Goal: Information Seeking & Learning: Learn about a topic

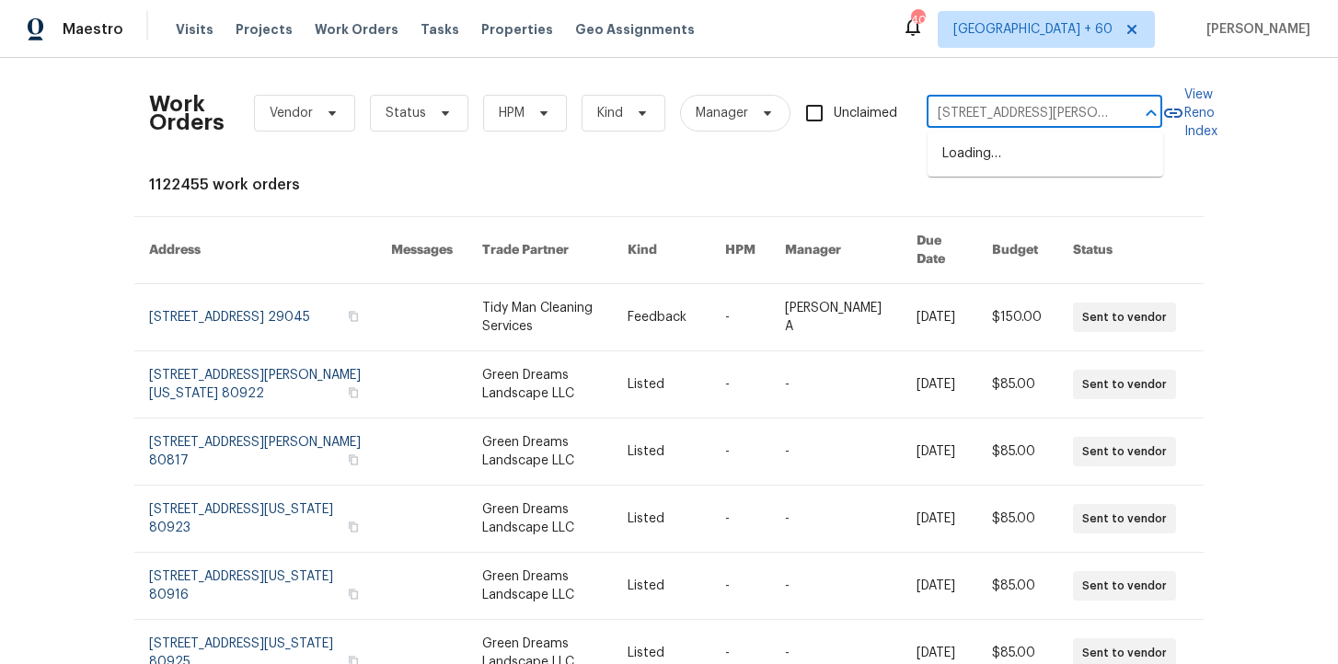
scroll to position [0, 66]
click at [1028, 155] on li "[STREET_ADDRESS][PERSON_NAME]" at bounding box center [1045, 164] width 236 height 50
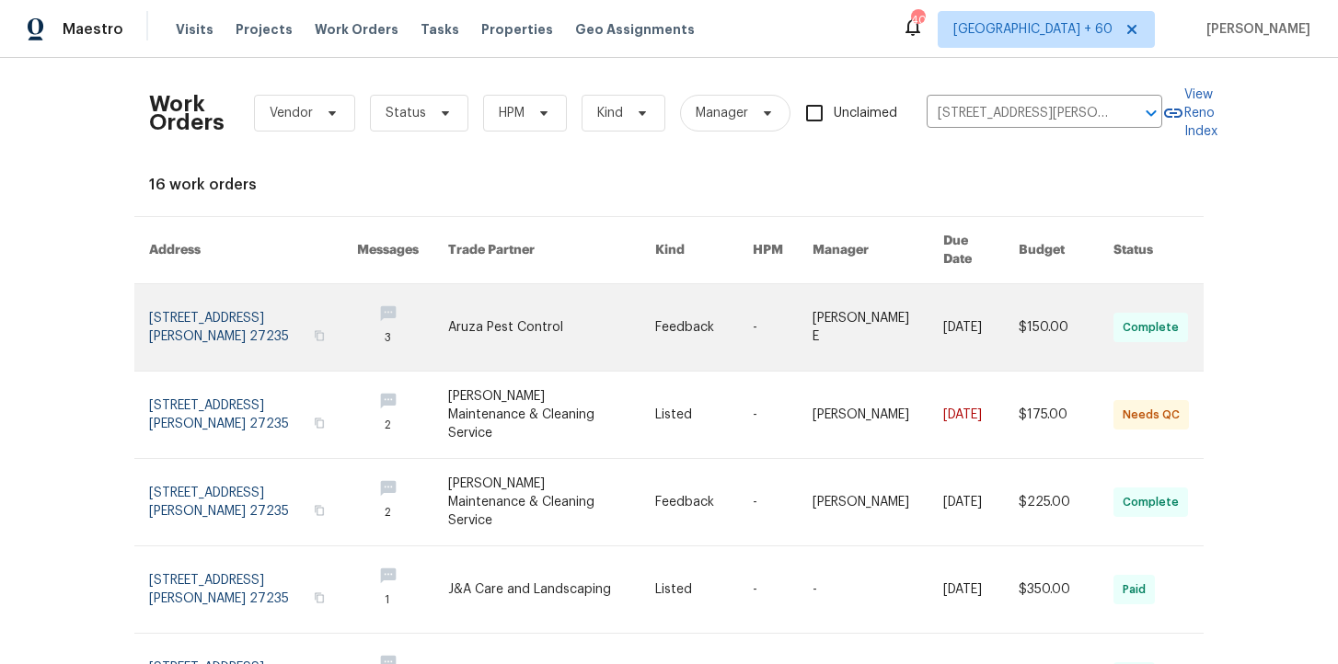
click at [213, 324] on link at bounding box center [253, 327] width 208 height 86
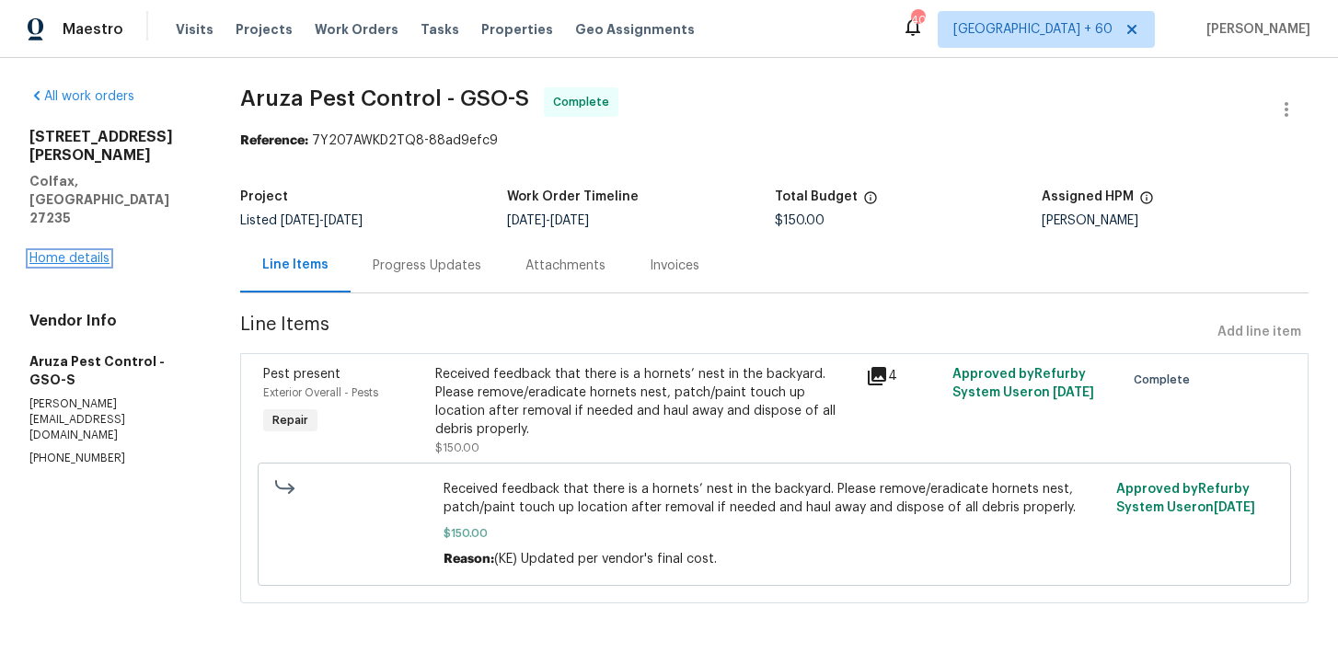
click at [75, 252] on link "Home details" at bounding box center [69, 258] width 80 height 13
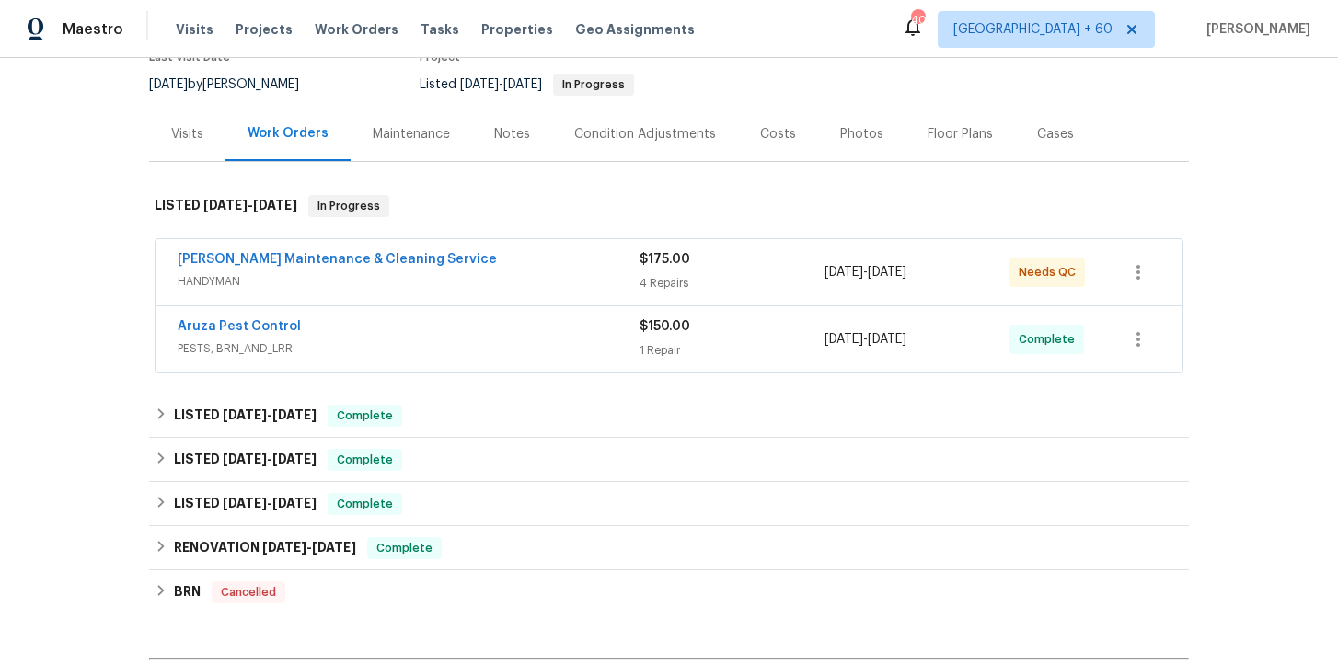
scroll to position [220, 0]
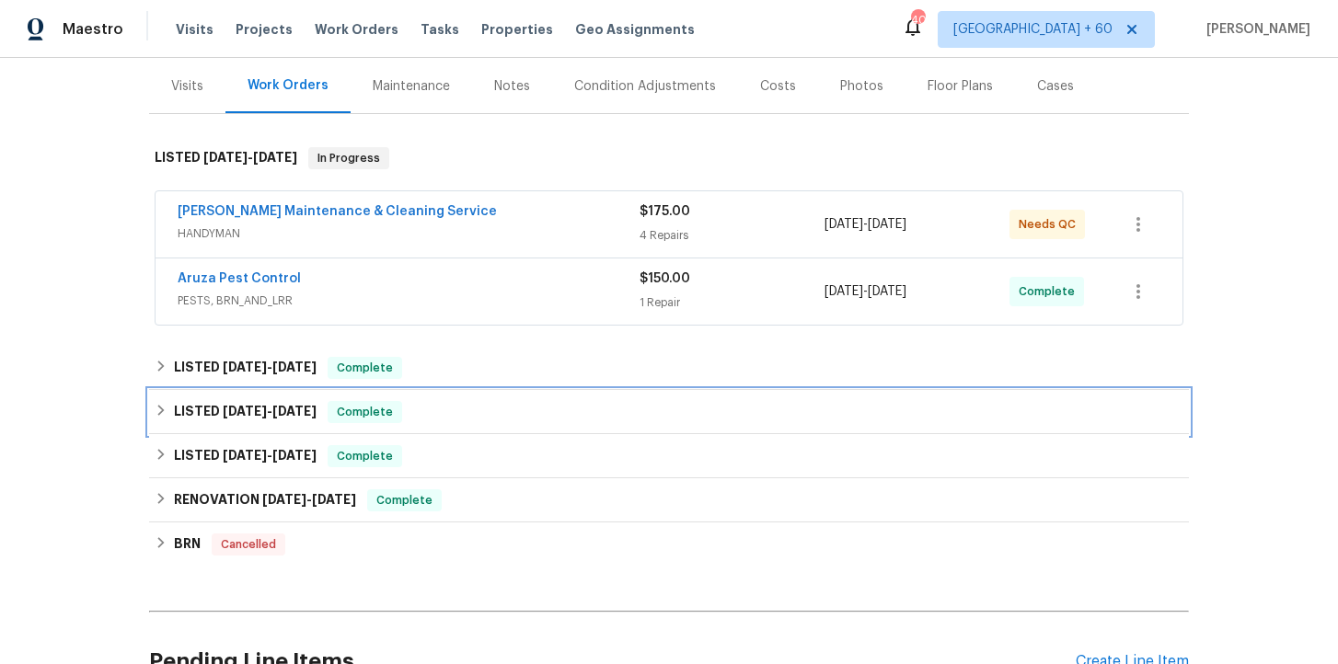
click at [451, 417] on div "LISTED [DATE] - [DATE] Complete" at bounding box center [669, 412] width 1028 height 22
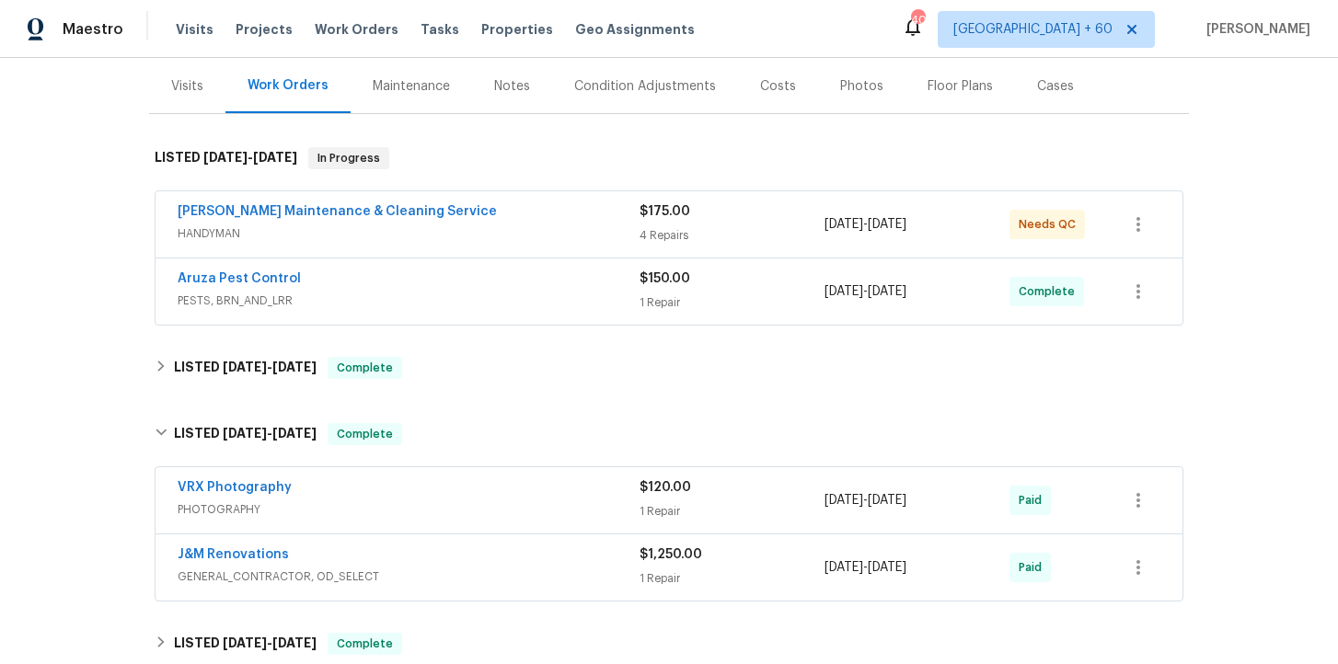
click at [499, 564] on div "J&M Renovations" at bounding box center [409, 557] width 462 height 22
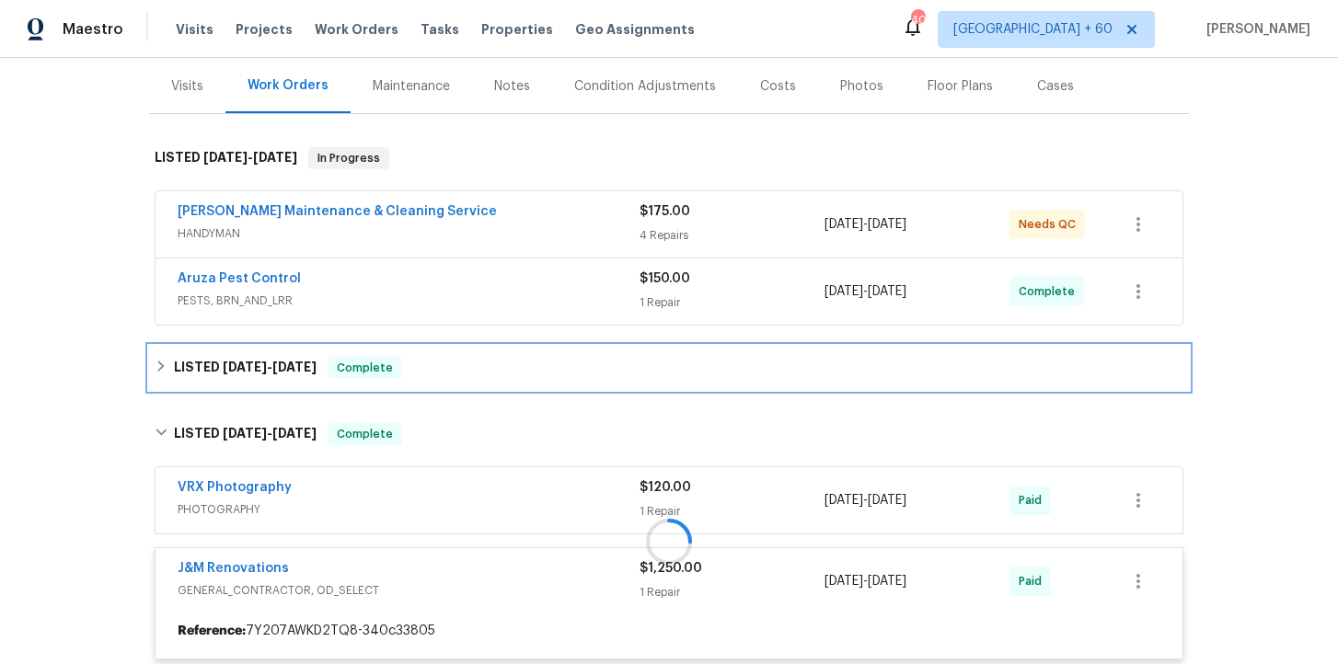
click at [471, 364] on div "LISTED [DATE] - [DATE] Complete" at bounding box center [669, 368] width 1028 height 22
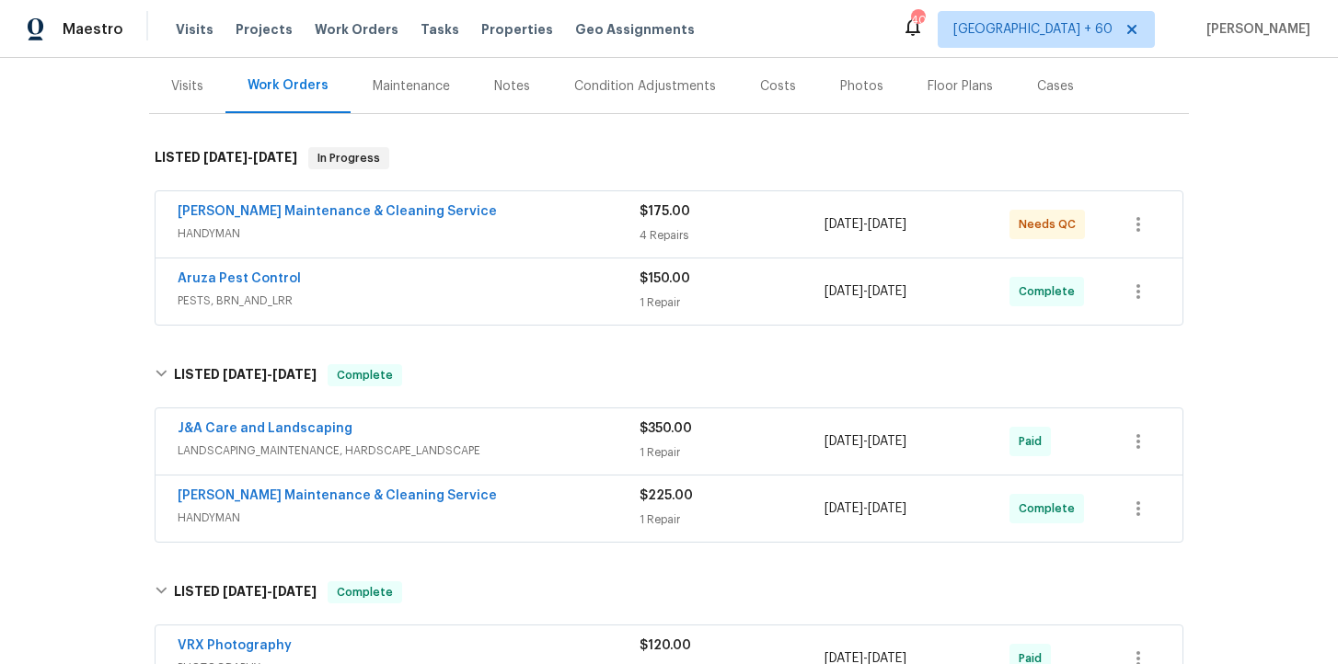
click at [520, 511] on span "HANDYMAN" at bounding box center [409, 518] width 462 height 18
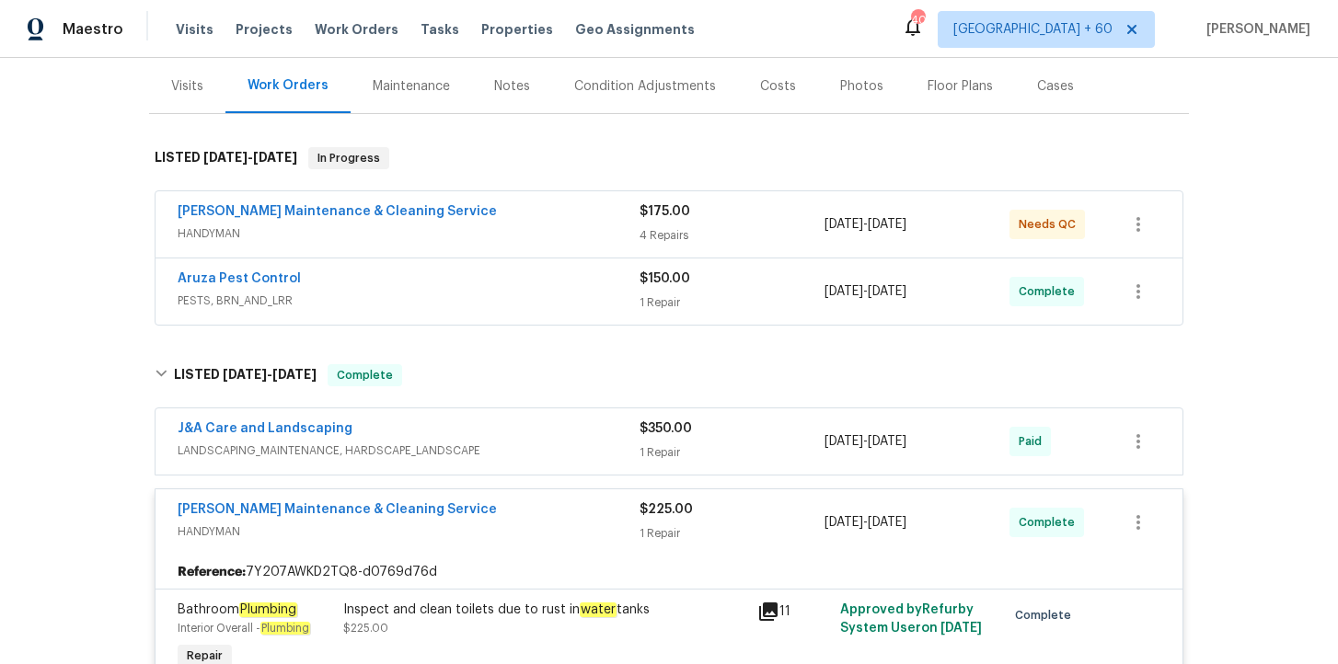
click at [502, 442] on span "LANDSCAPING_MAINTENANCE, HARDSCAPE_LANDSCAPE" at bounding box center [409, 451] width 462 height 18
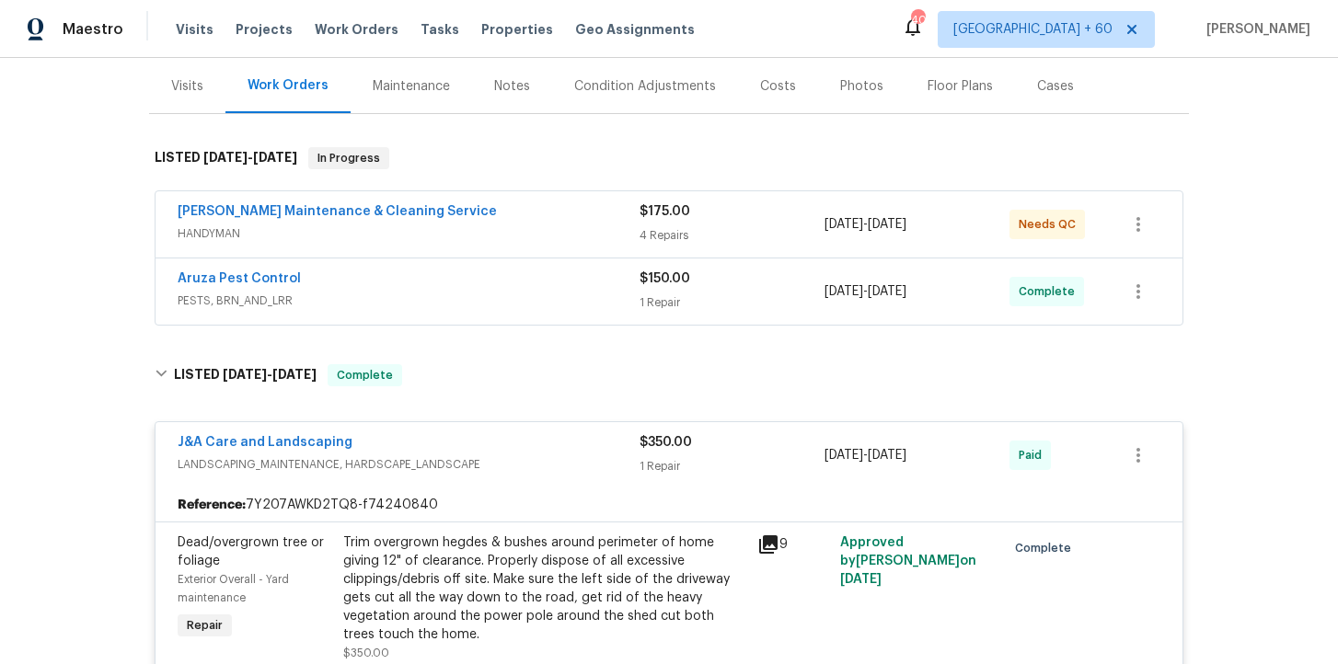
click at [473, 290] on div "Aruza Pest Control" at bounding box center [409, 281] width 462 height 22
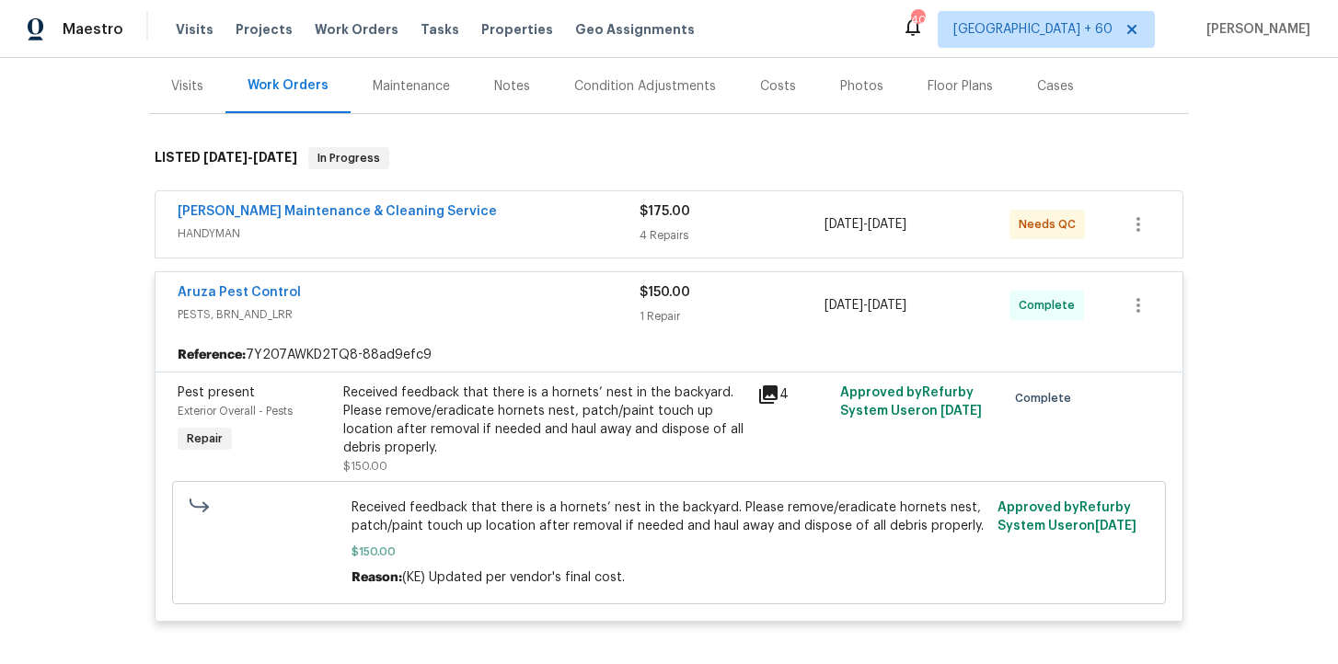
click at [512, 229] on span "HANDYMAN" at bounding box center [409, 233] width 462 height 18
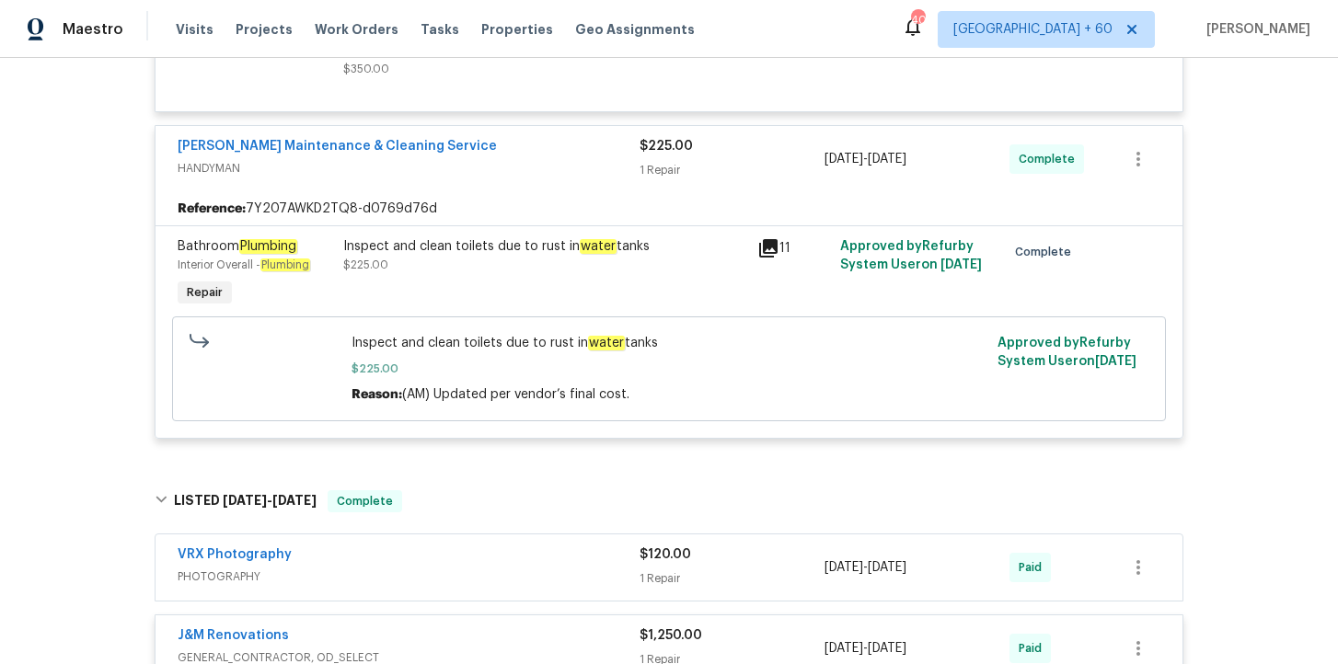
scroll to position [2109, 0]
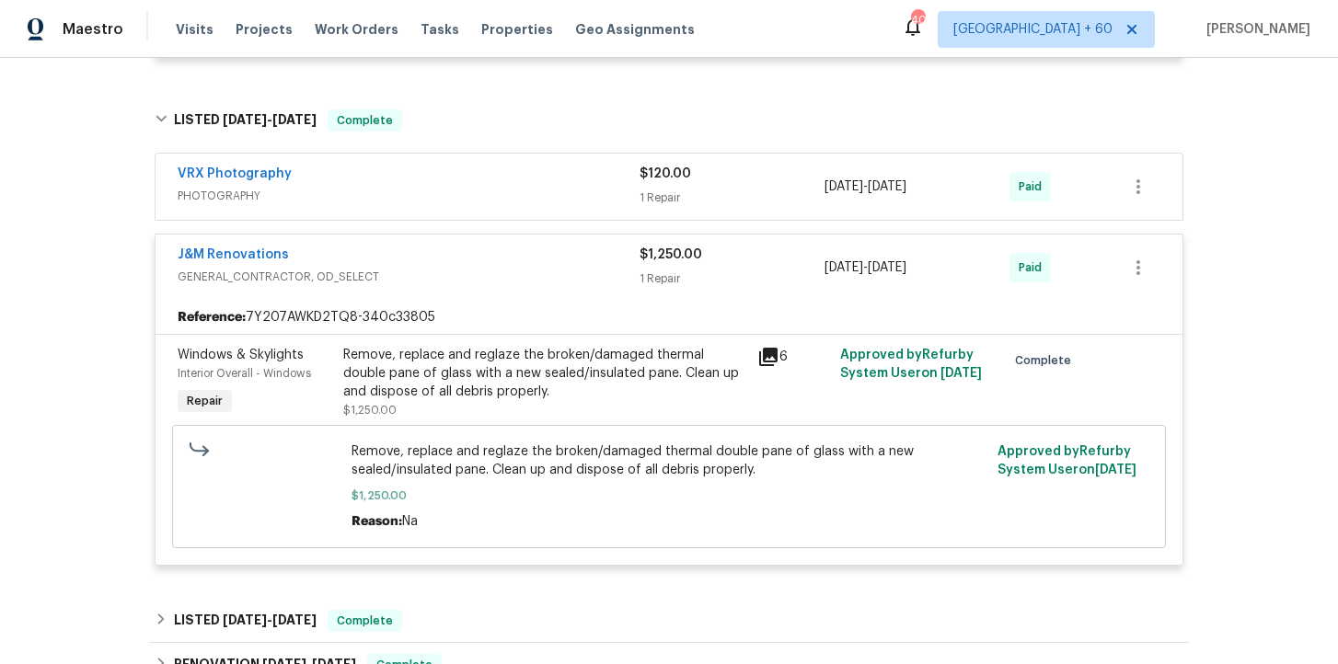
click at [598, 396] on div "Remove, replace and reglaze the broken/damaged thermal double pane of glass wit…" at bounding box center [544, 373] width 403 height 55
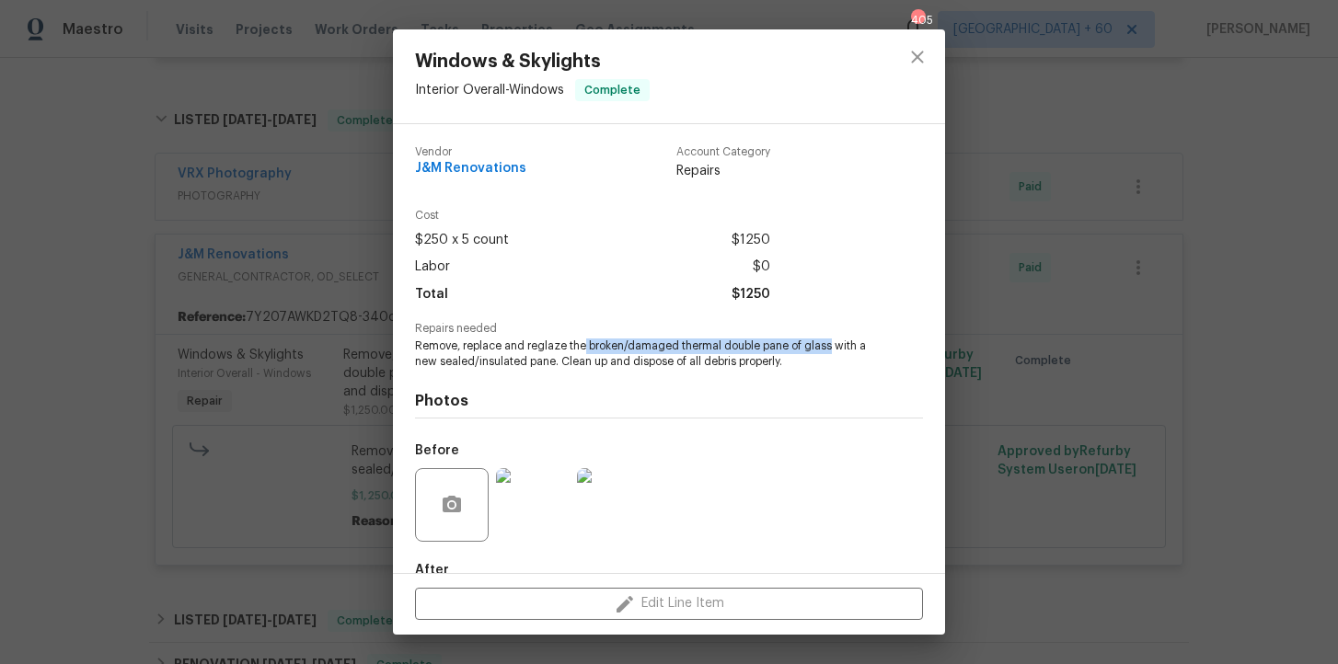
drag, startPoint x: 582, startPoint y: 345, endPoint x: 827, endPoint y: 352, distance: 244.8
click at [827, 352] on span "Remove, replace and reglaze the broken/damaged thermal double pane of glass wit…" at bounding box center [643, 354] width 457 height 31
copy span "broken/damaged thermal double pane of glass"
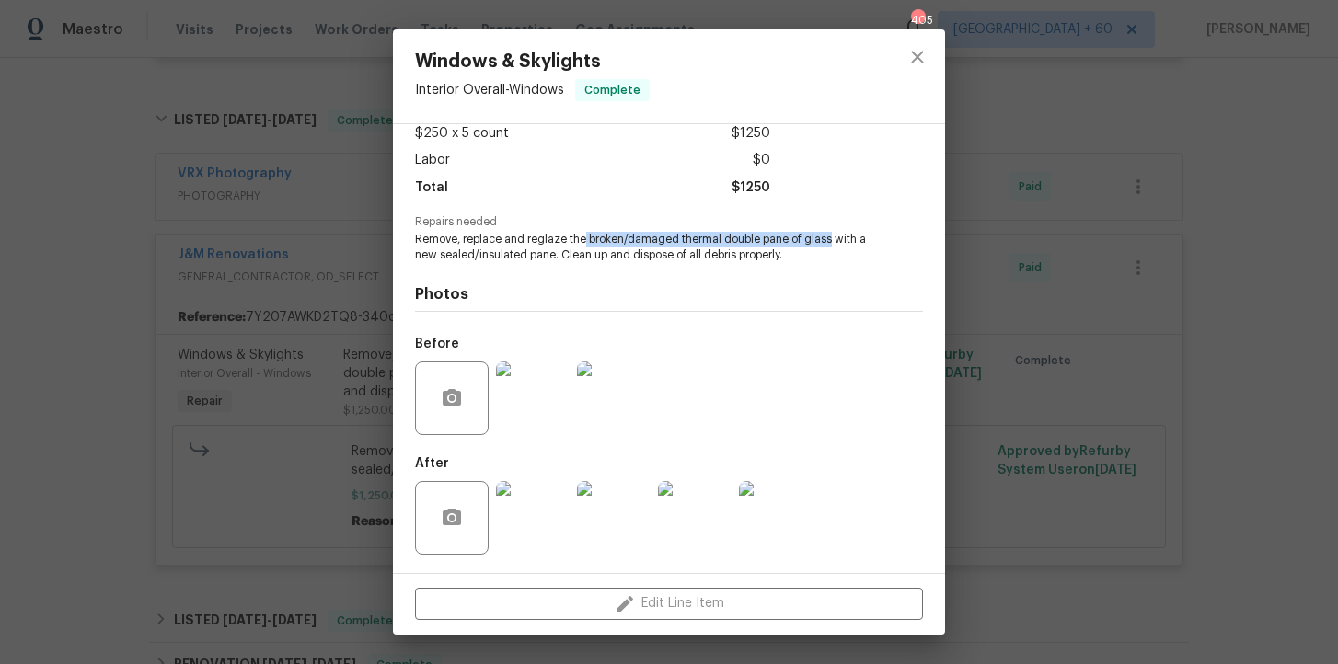
copy span "broken/damaged thermal double pane of glass"
click at [554, 274] on div "Photos Before After" at bounding box center [669, 414] width 508 height 303
click at [678, 325] on div "Photos Before After" at bounding box center [669, 414] width 508 height 303
drag, startPoint x: 462, startPoint y: 237, endPoint x: 552, endPoint y: 258, distance: 92.4
click at [553, 258] on span "Remove, replace and reglaze the broken/damaged thermal double pane of glass wit…" at bounding box center [643, 247] width 457 height 31
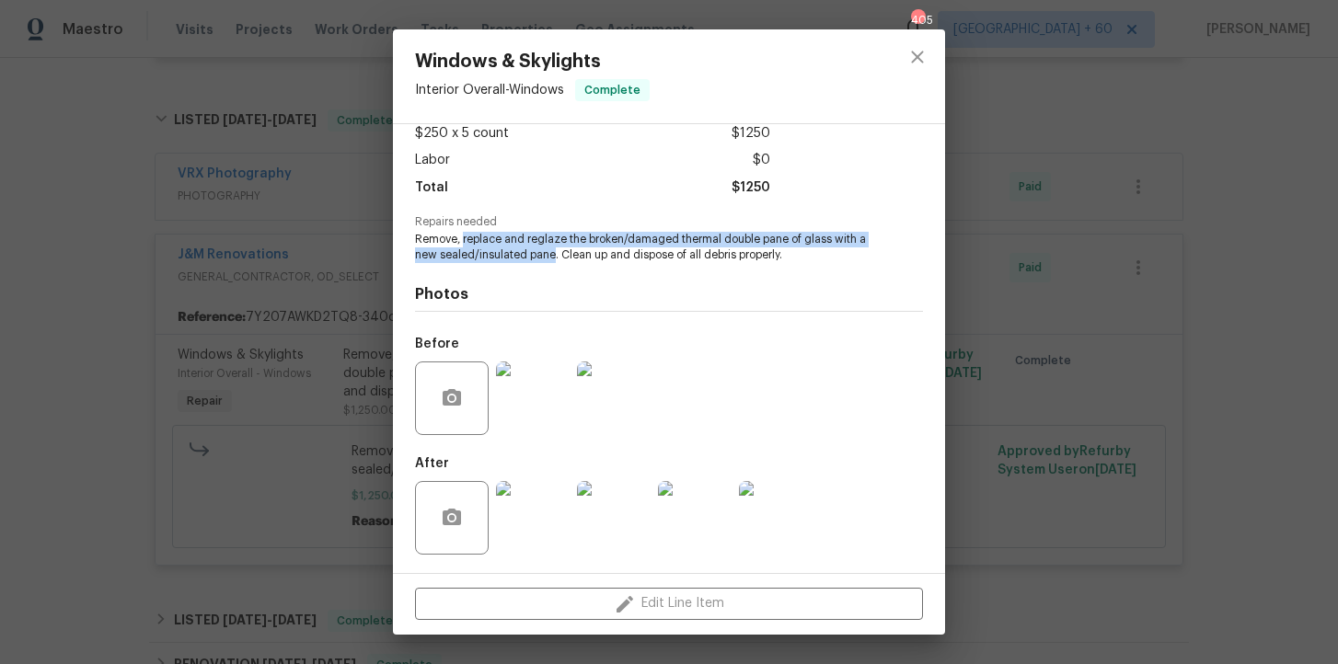
copy span "replace and reglaze the broken/damaged thermal double pane of glass with a new …"
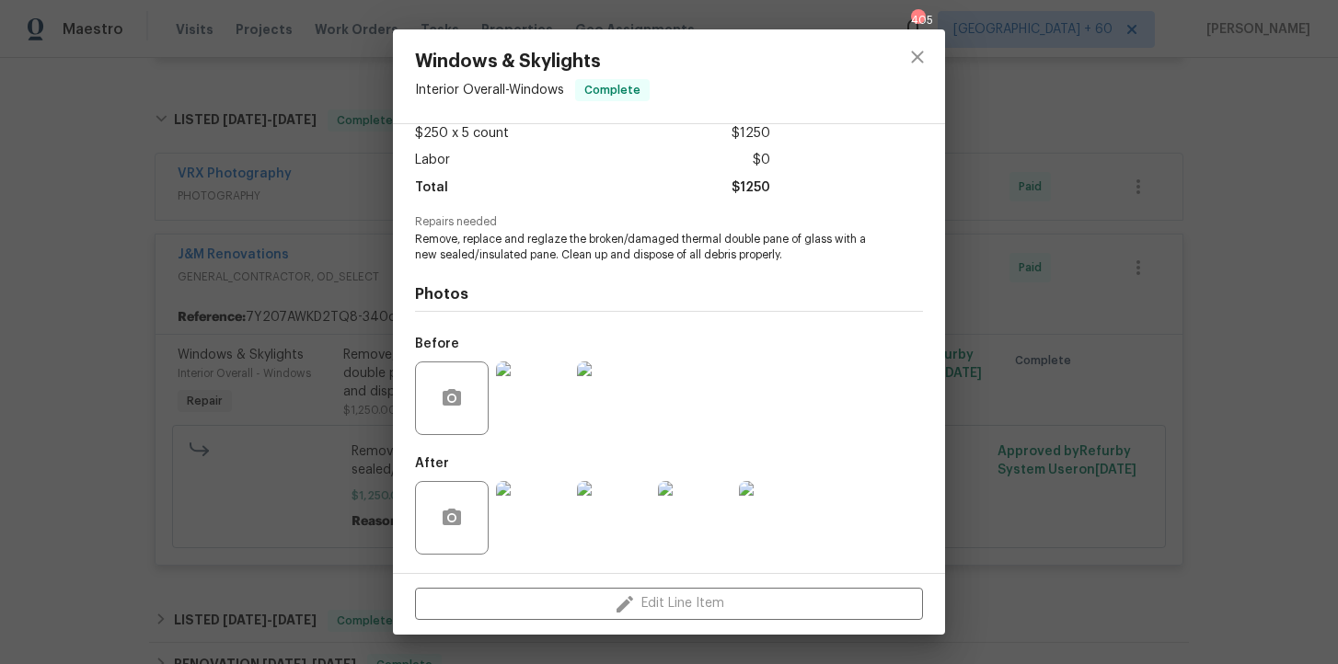
click at [298, 167] on div "Windows & Skylights Interior Overall - Windows Complete Vendor J&M Renovations …" at bounding box center [669, 332] width 1338 height 664
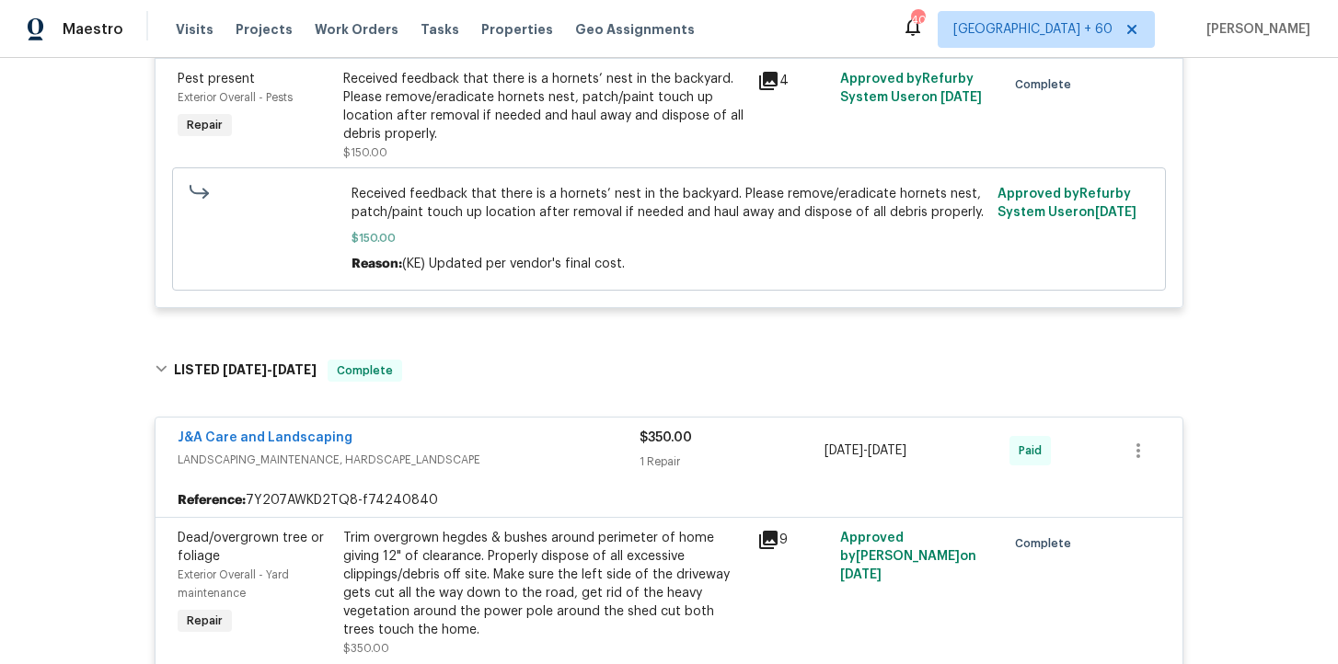
scroll to position [1100, 0]
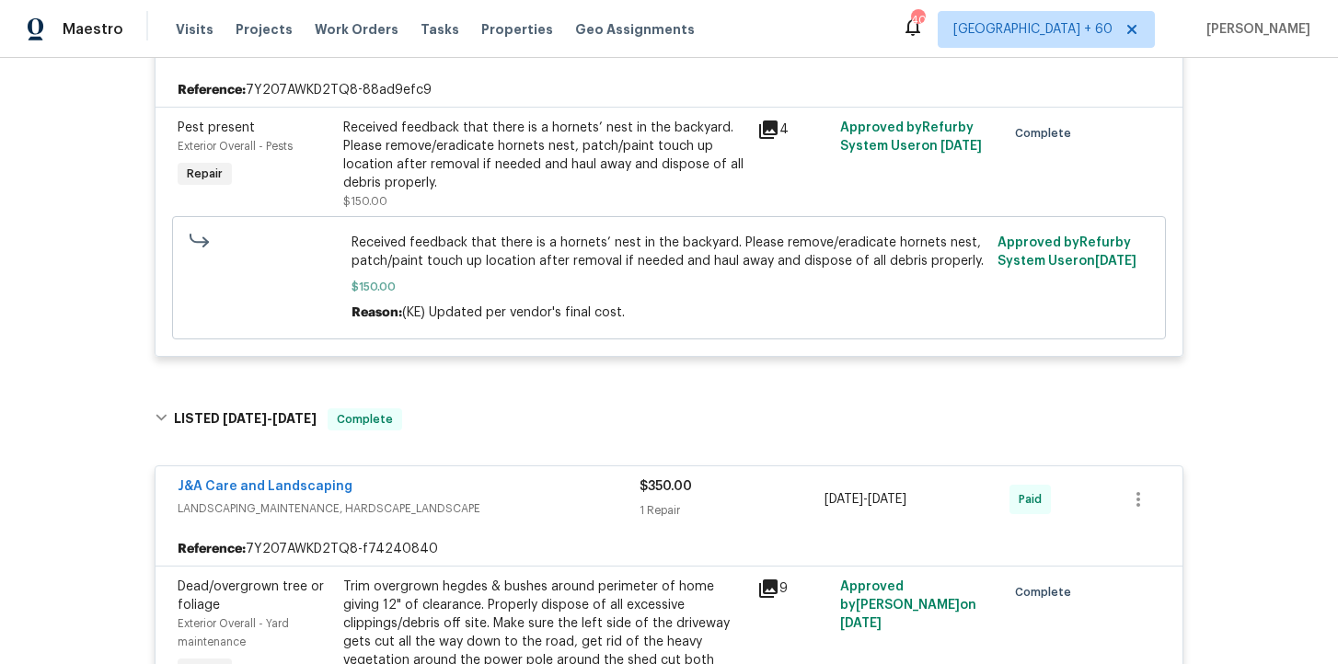
click at [564, 164] on div "Received feedback that there is a hornets’ nest in the backyard. Please remove/…" at bounding box center [544, 156] width 403 height 74
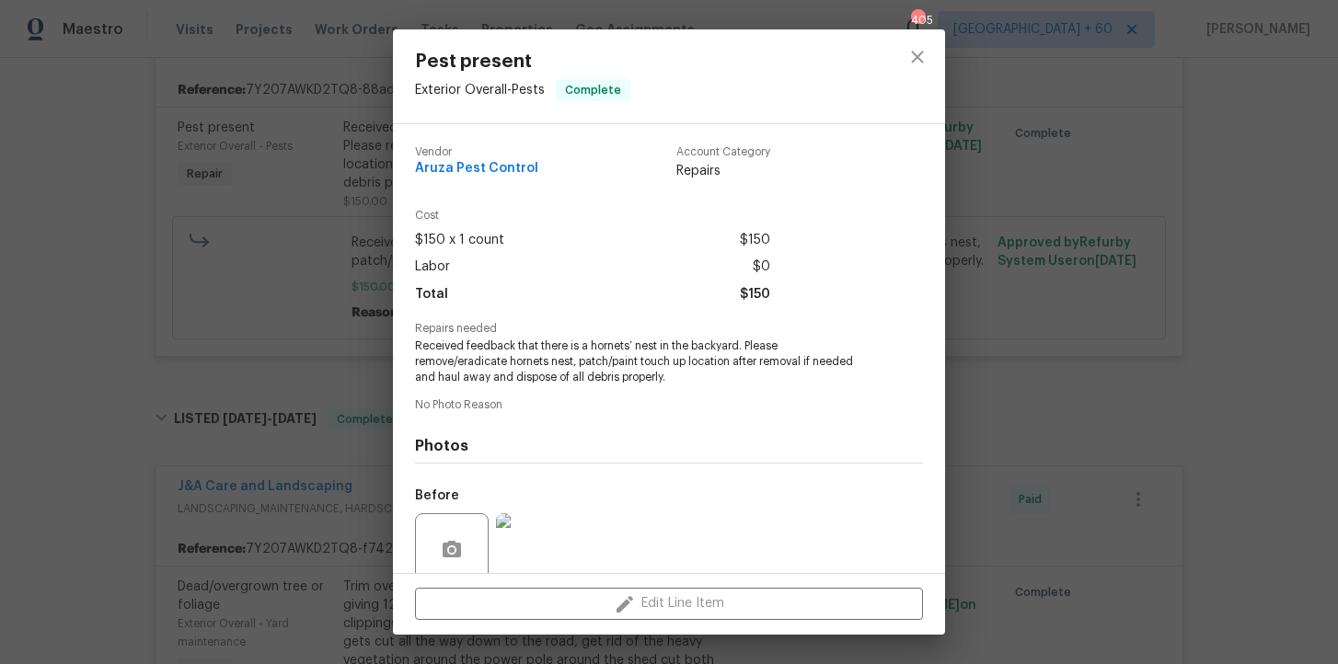
click at [519, 169] on span "Aruza Pest Control" at bounding box center [476, 169] width 123 height 14
copy span "Aruza Pest Control"
click at [256, 207] on div "Pest present Exterior Overall - Pests Complete Vendor Aruza Pest Control Accoun…" at bounding box center [669, 332] width 1338 height 664
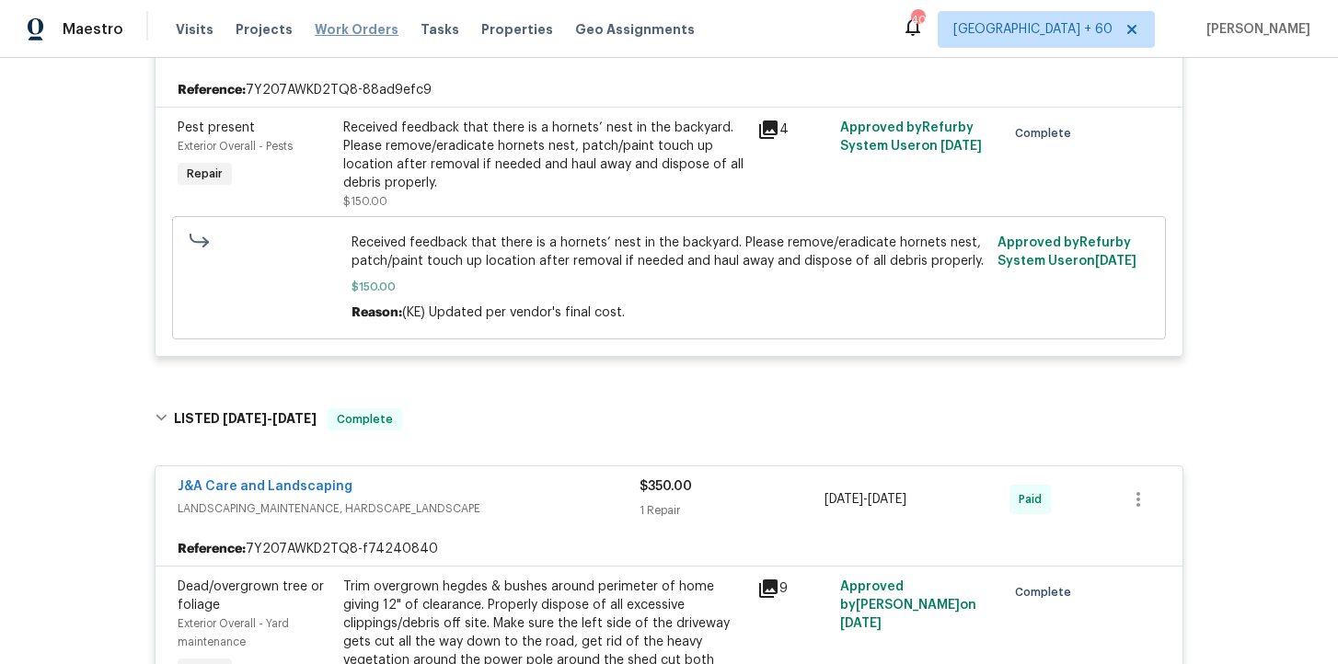
click at [331, 29] on span "Work Orders" at bounding box center [357, 29] width 84 height 18
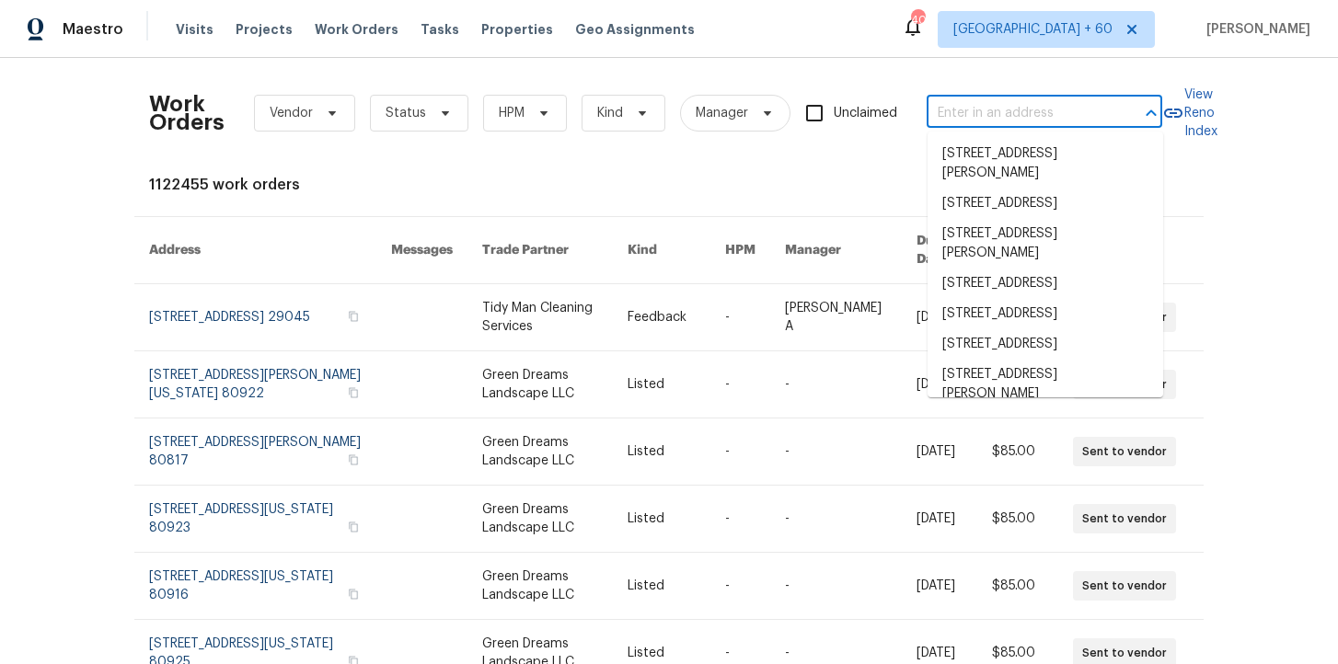
click at [1021, 117] on input "text" at bounding box center [1018, 113] width 184 height 29
paste input "[STREET_ADDRESS]"
type input "[STREET_ADDRESS]"
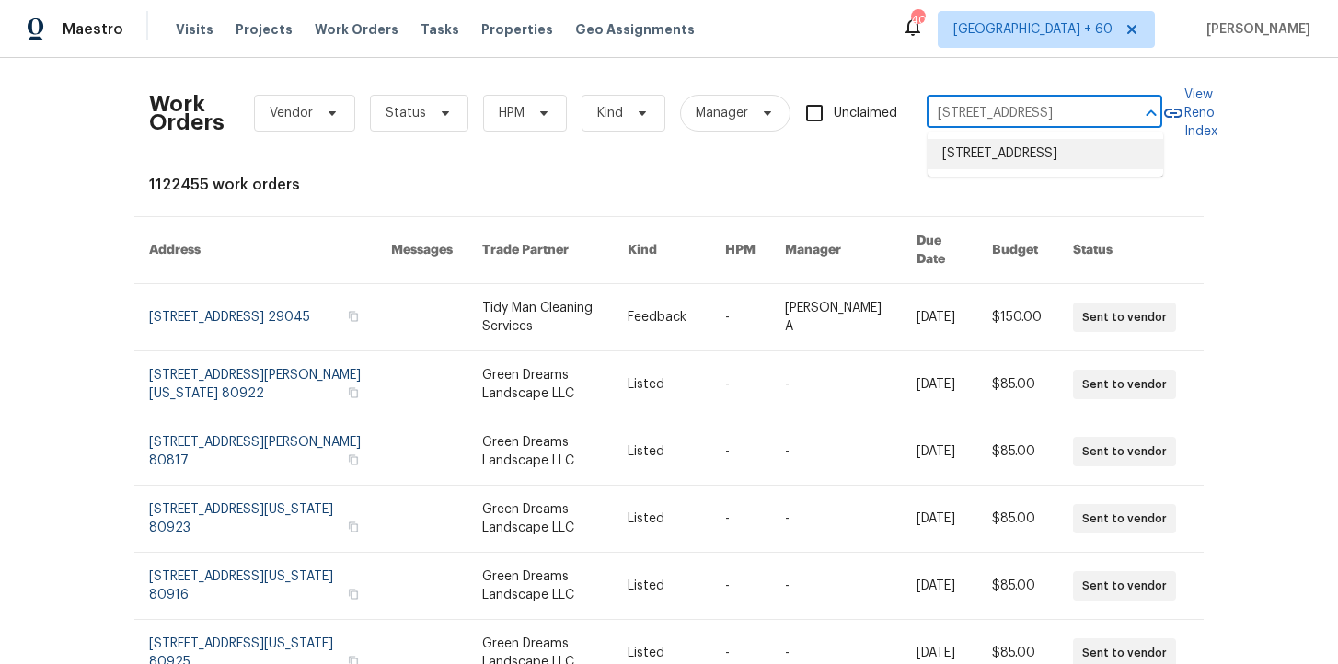
click at [1034, 156] on li "[STREET_ADDRESS]" at bounding box center [1045, 154] width 236 height 30
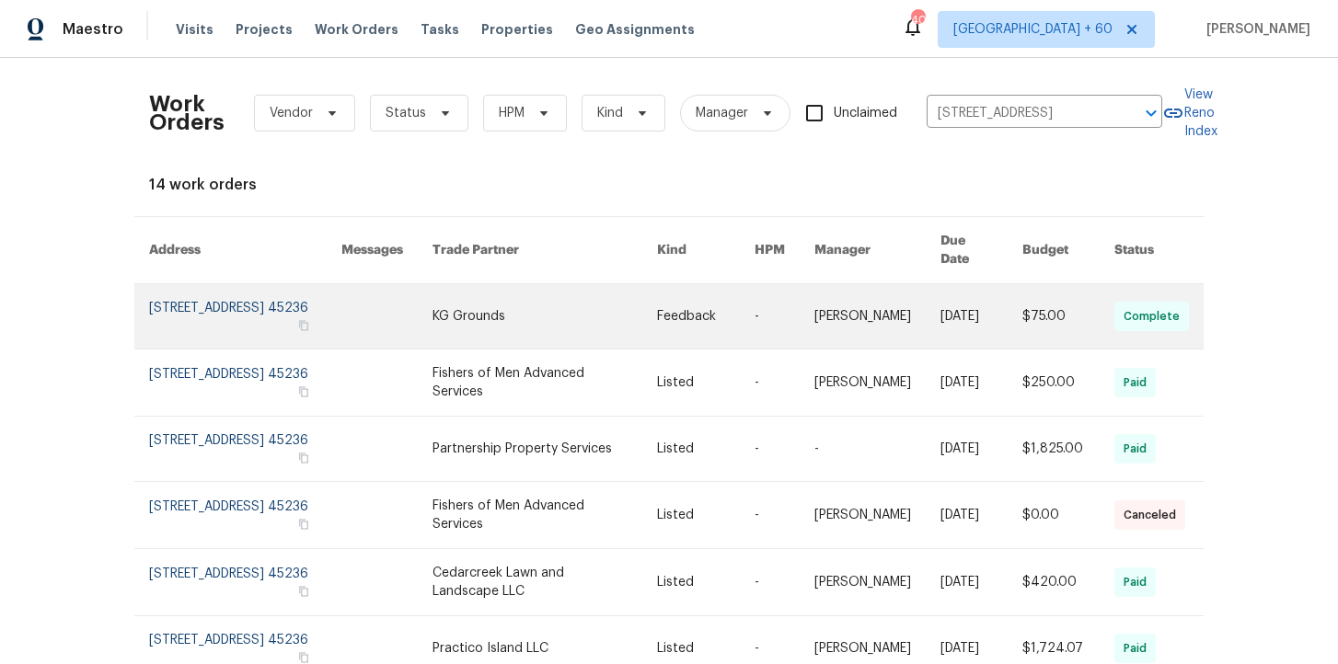
click at [213, 294] on link at bounding box center [245, 316] width 192 height 64
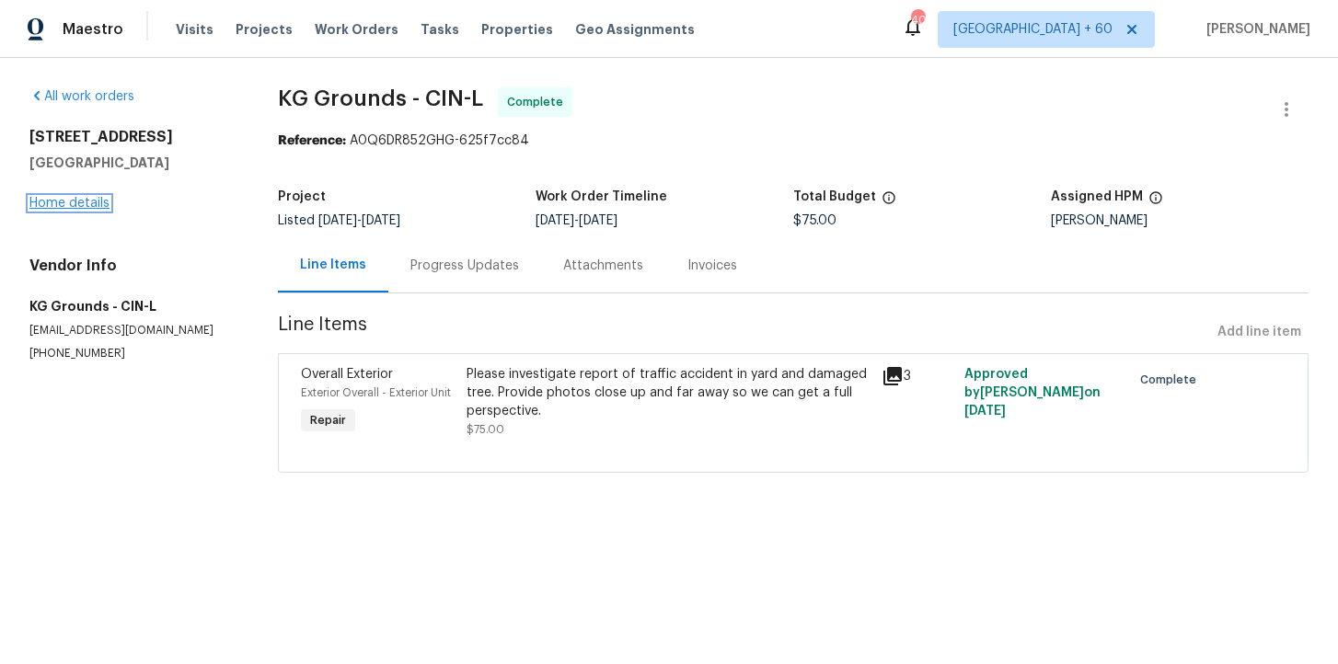
click at [94, 204] on link "Home details" at bounding box center [69, 203] width 80 height 13
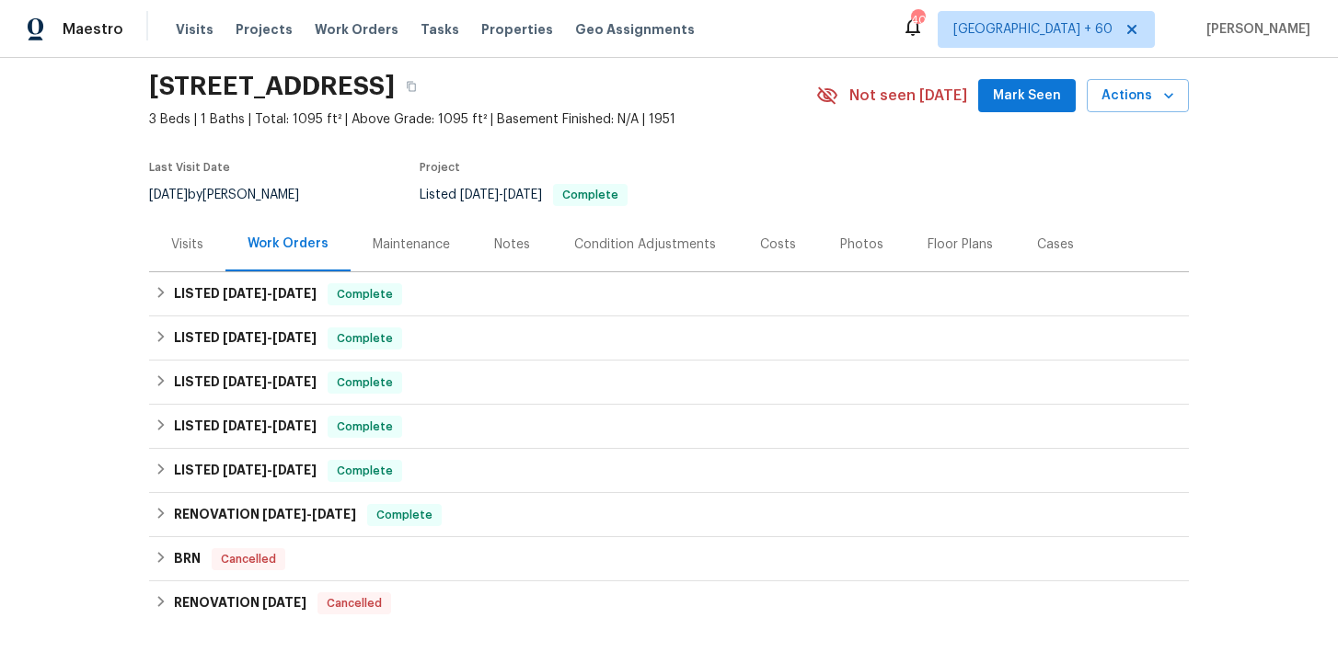
scroll to position [66, 0]
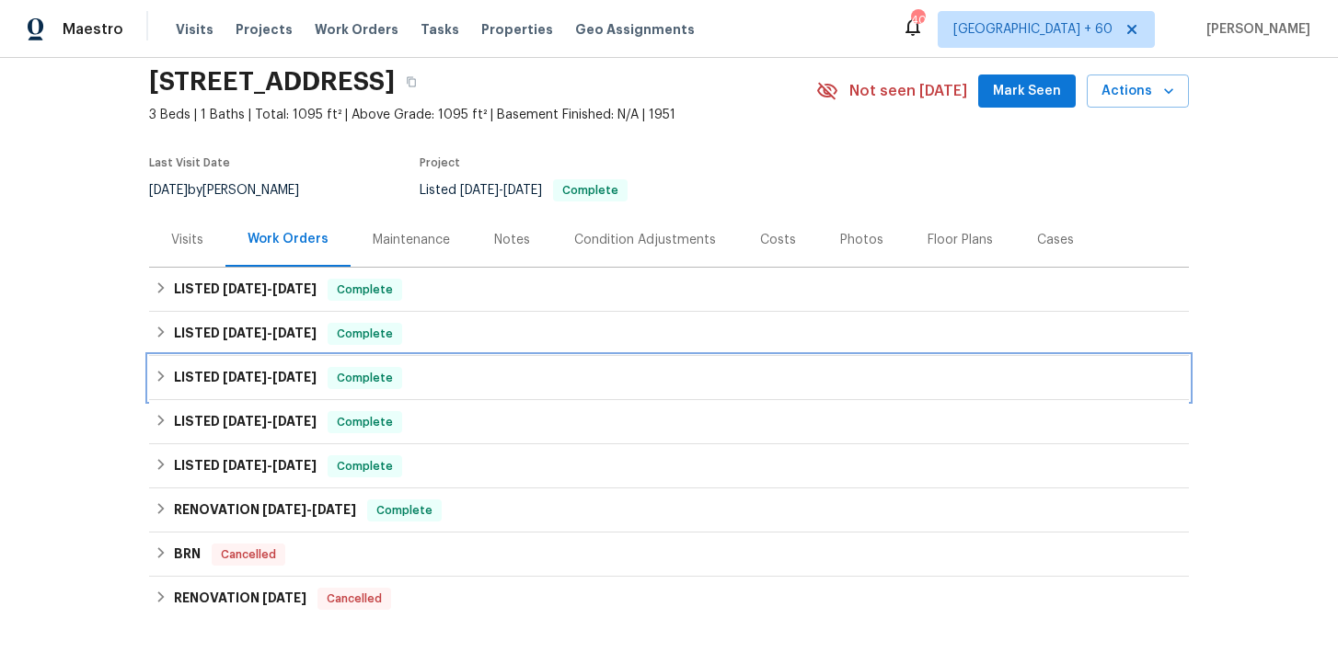
click at [441, 380] on div "LISTED [DATE] - [DATE] Complete" at bounding box center [669, 378] width 1028 height 22
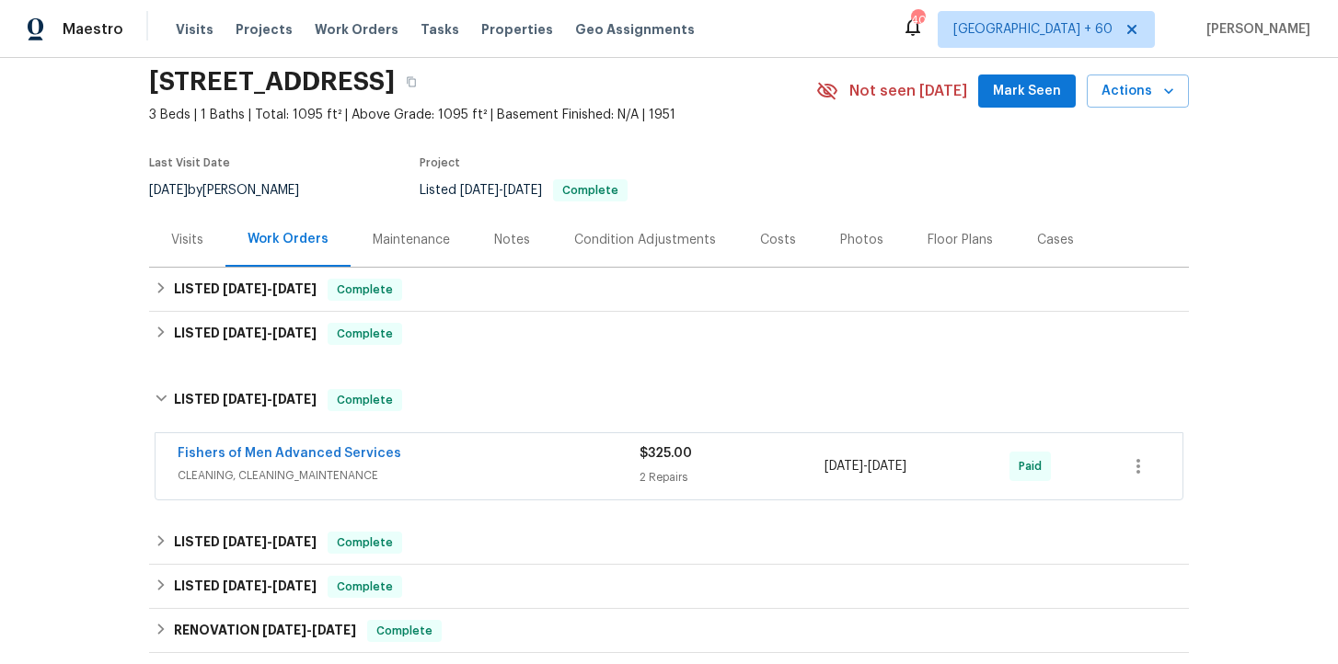
click at [483, 466] on span "CLEANING, CLEANING_MAINTENANCE" at bounding box center [409, 475] width 462 height 18
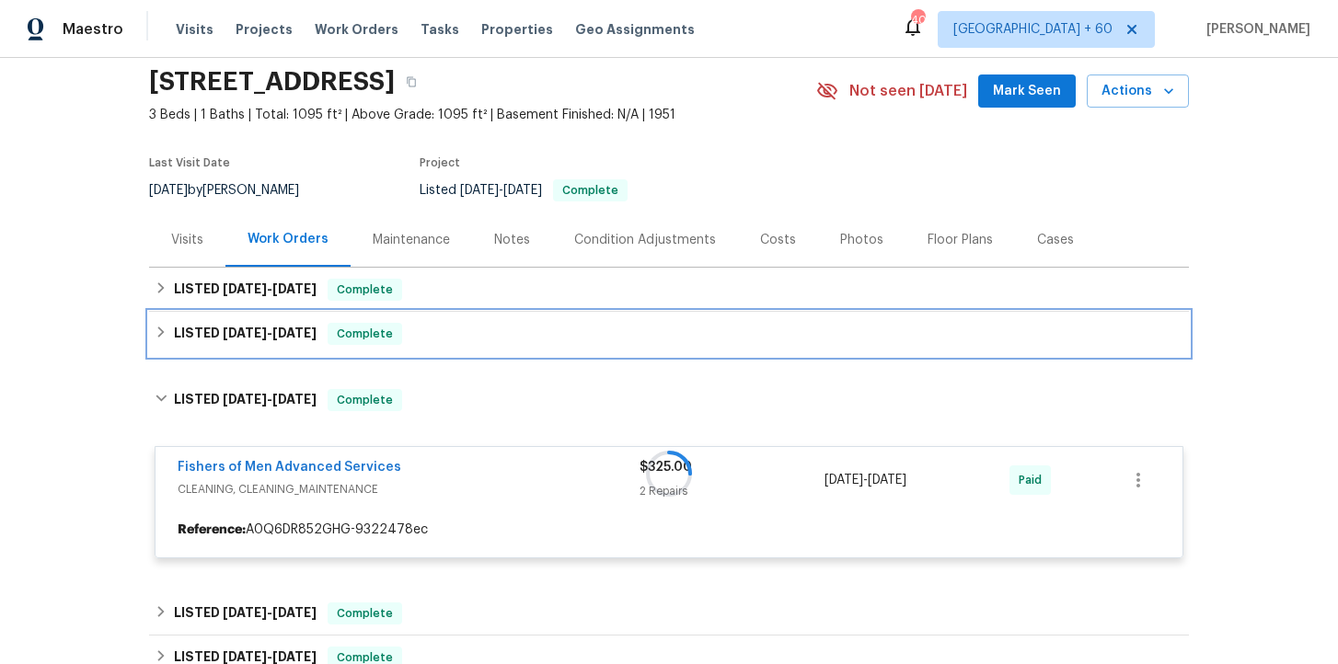
click at [464, 342] on div "LISTED [DATE] - [DATE] Complete" at bounding box center [669, 334] width 1028 height 22
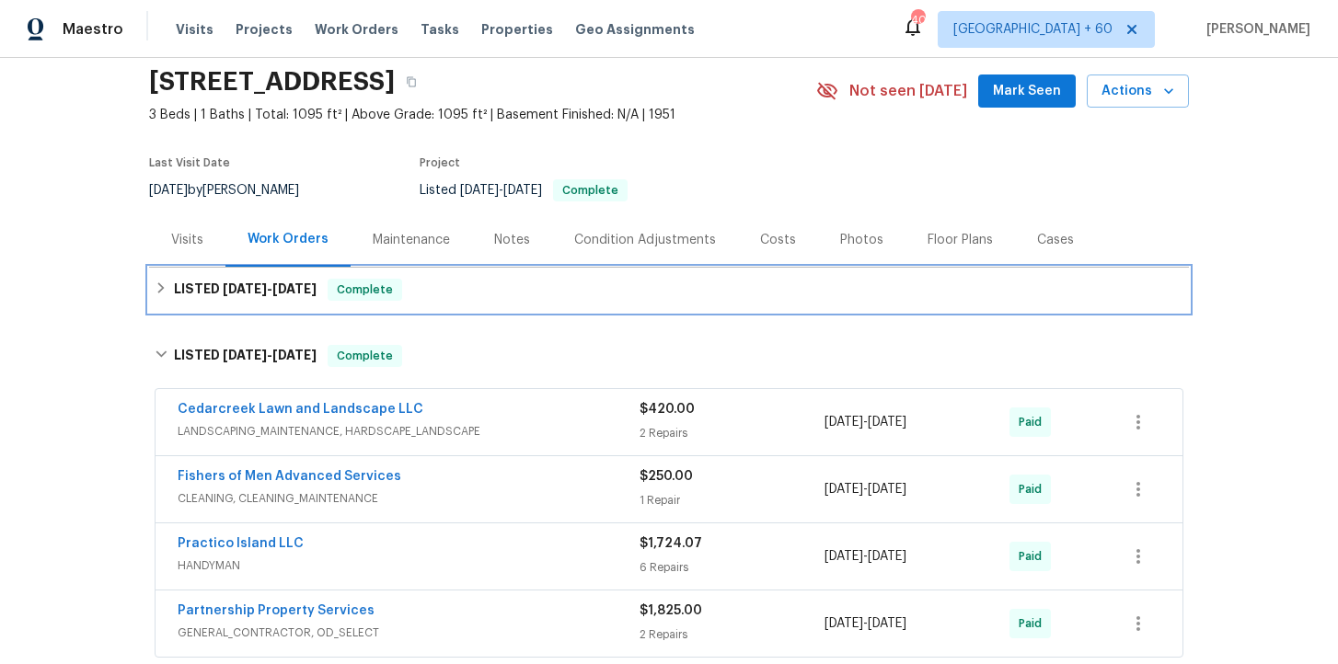
click at [468, 287] on div "LISTED [DATE] - [DATE] Complete" at bounding box center [669, 290] width 1028 height 22
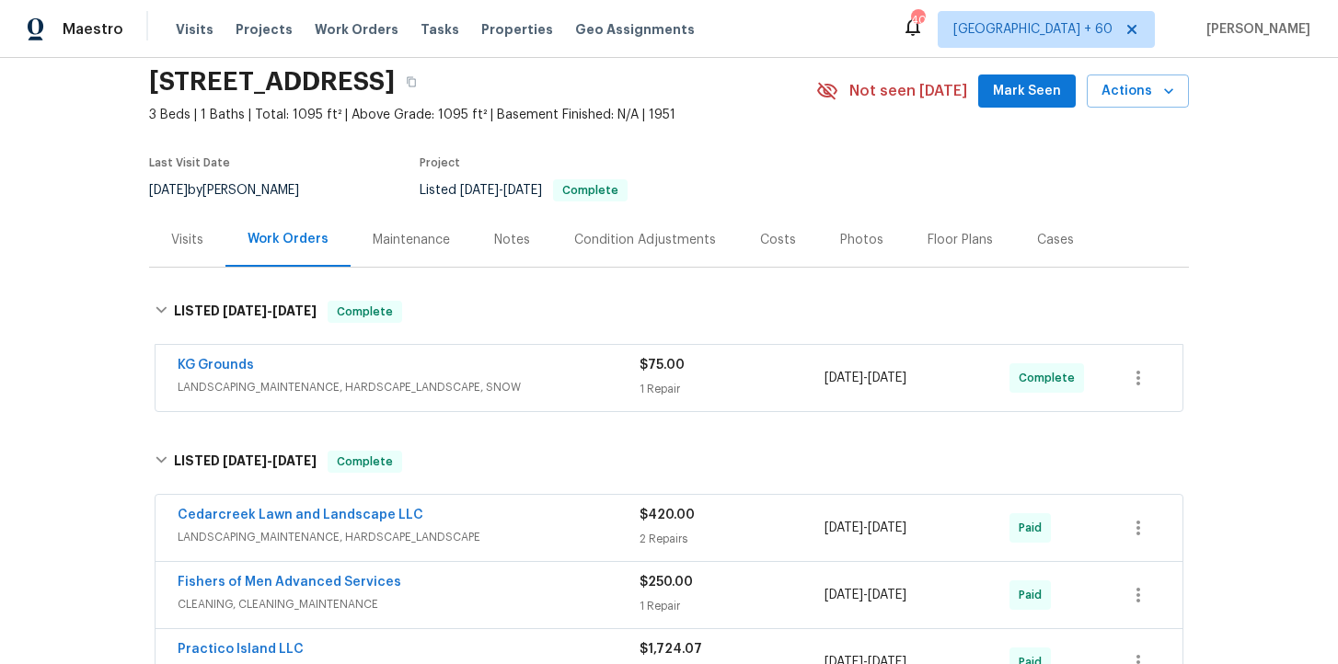
click at [499, 372] on div "KG Grounds" at bounding box center [409, 367] width 462 height 22
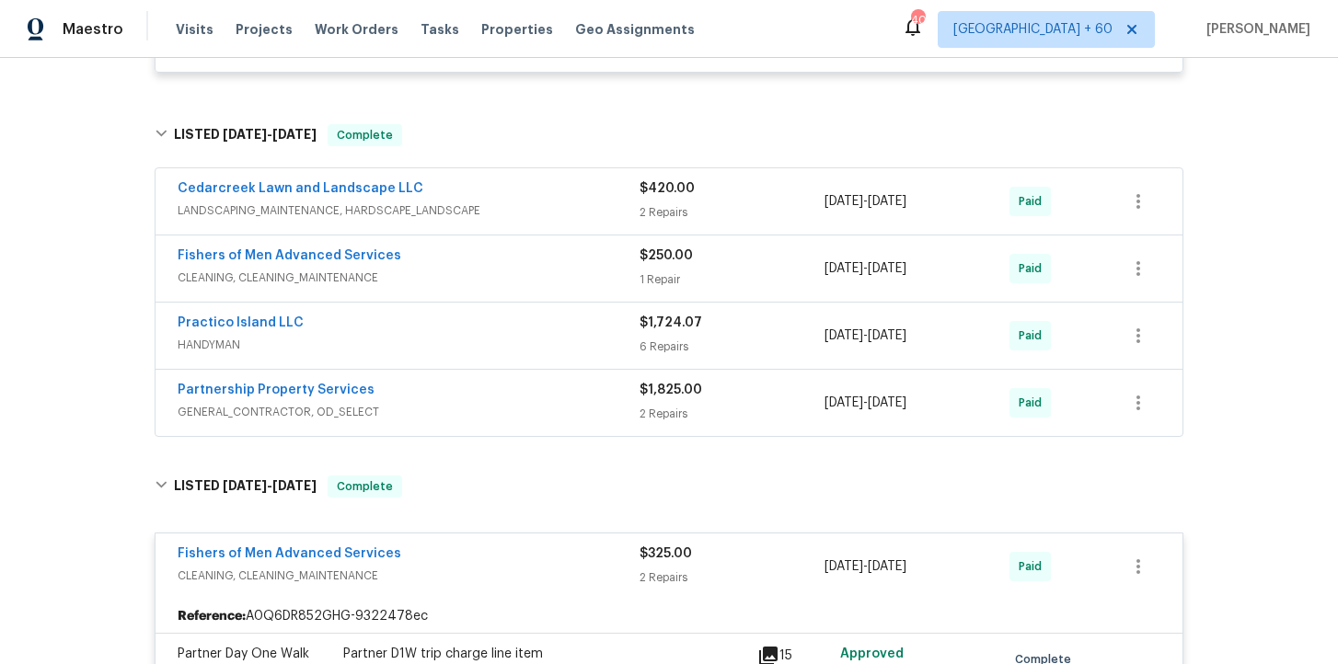
scroll to position [598, 0]
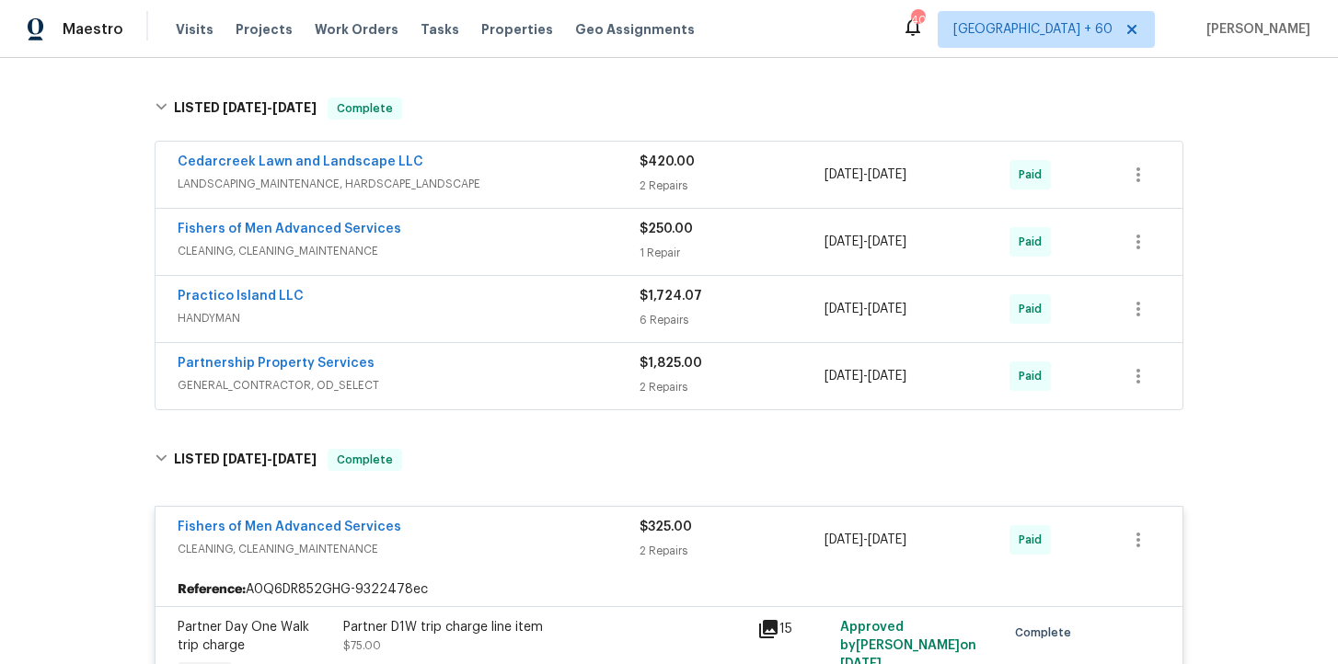
click at [497, 367] on div "Partnership Property Services" at bounding box center [409, 365] width 462 height 22
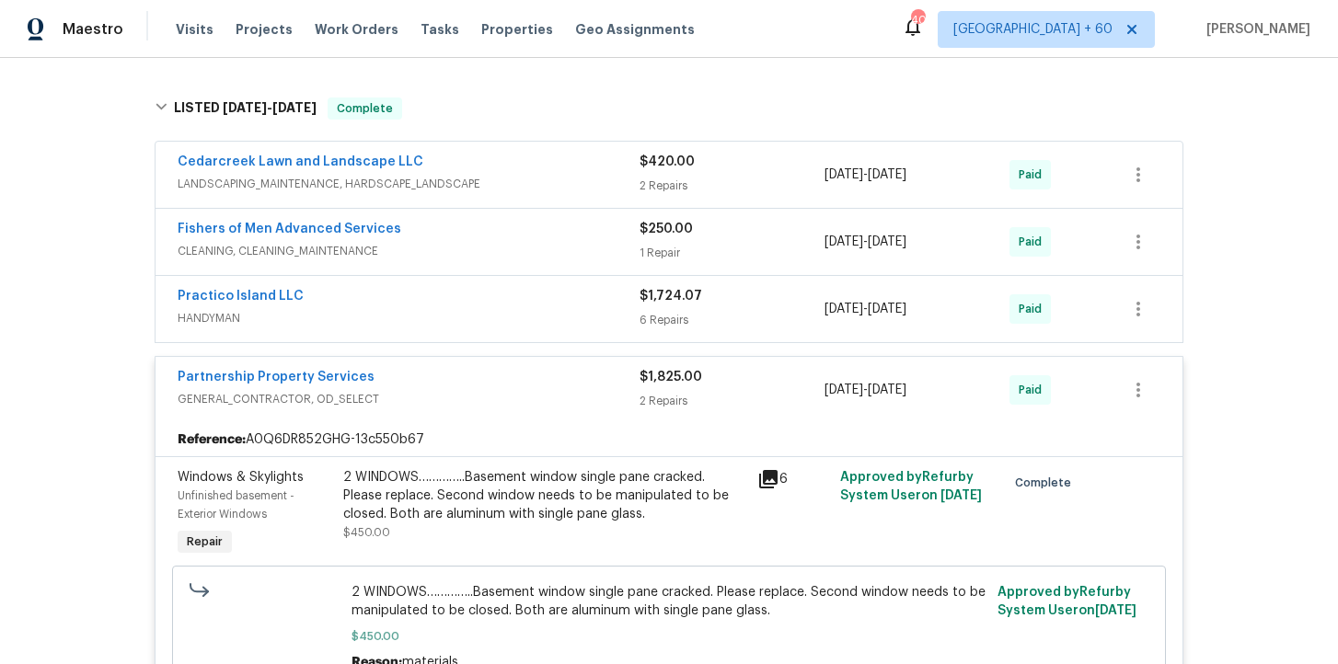
click at [451, 307] on div "Practico Island LLC" at bounding box center [409, 298] width 462 height 22
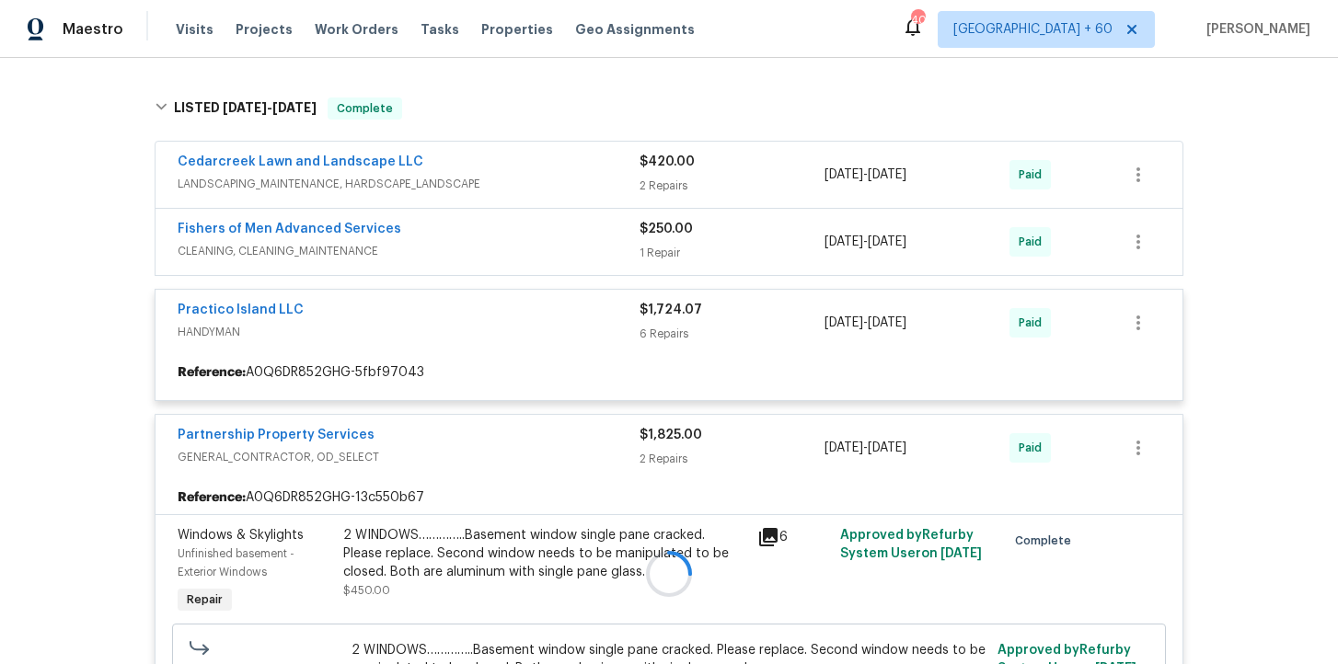
click at [465, 243] on div at bounding box center [669, 574] width 1040 height 990
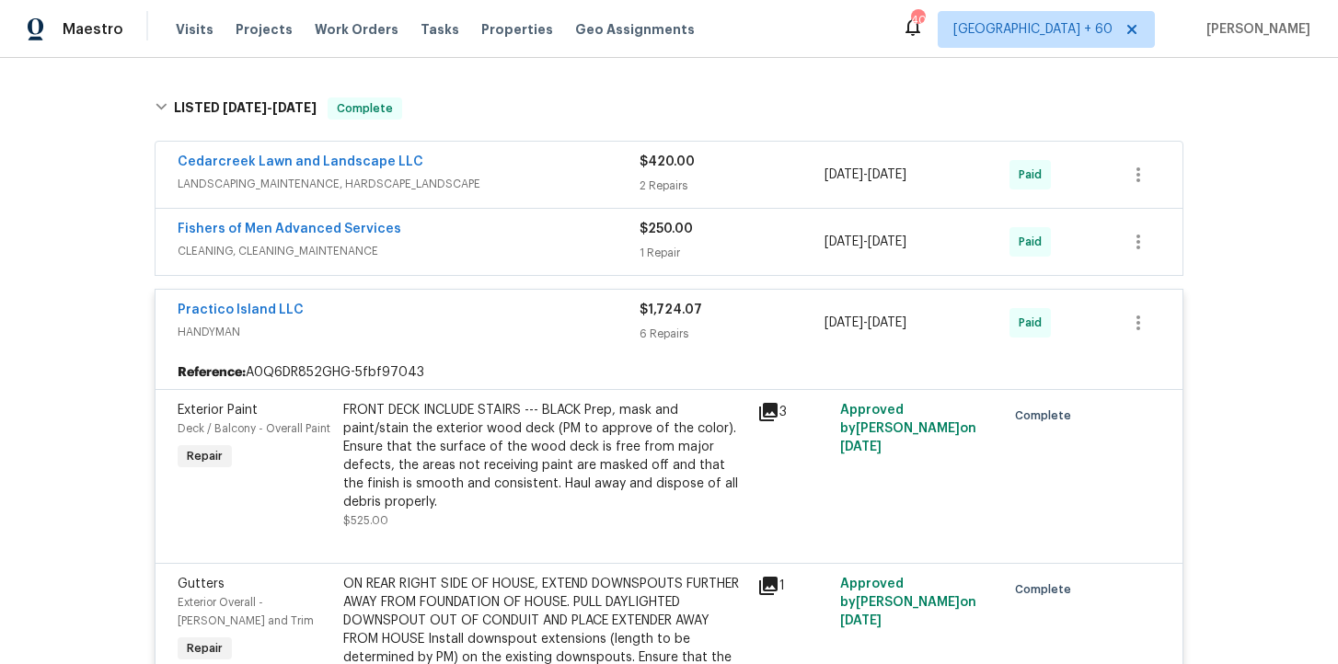
click at [465, 243] on span "CLEANING, CLEANING_MAINTENANCE" at bounding box center [409, 251] width 462 height 18
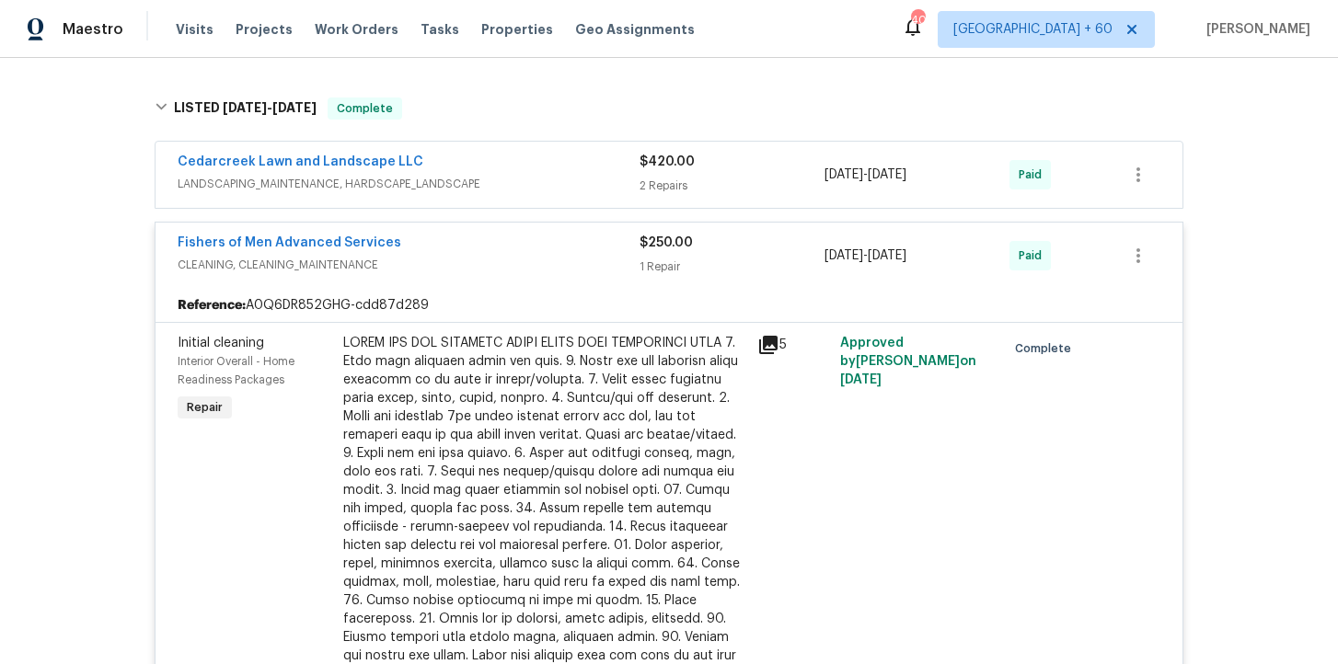
click at [489, 182] on span "LANDSCAPING_MAINTENANCE, HARDSCAPE_LANDSCAPE" at bounding box center [409, 184] width 462 height 18
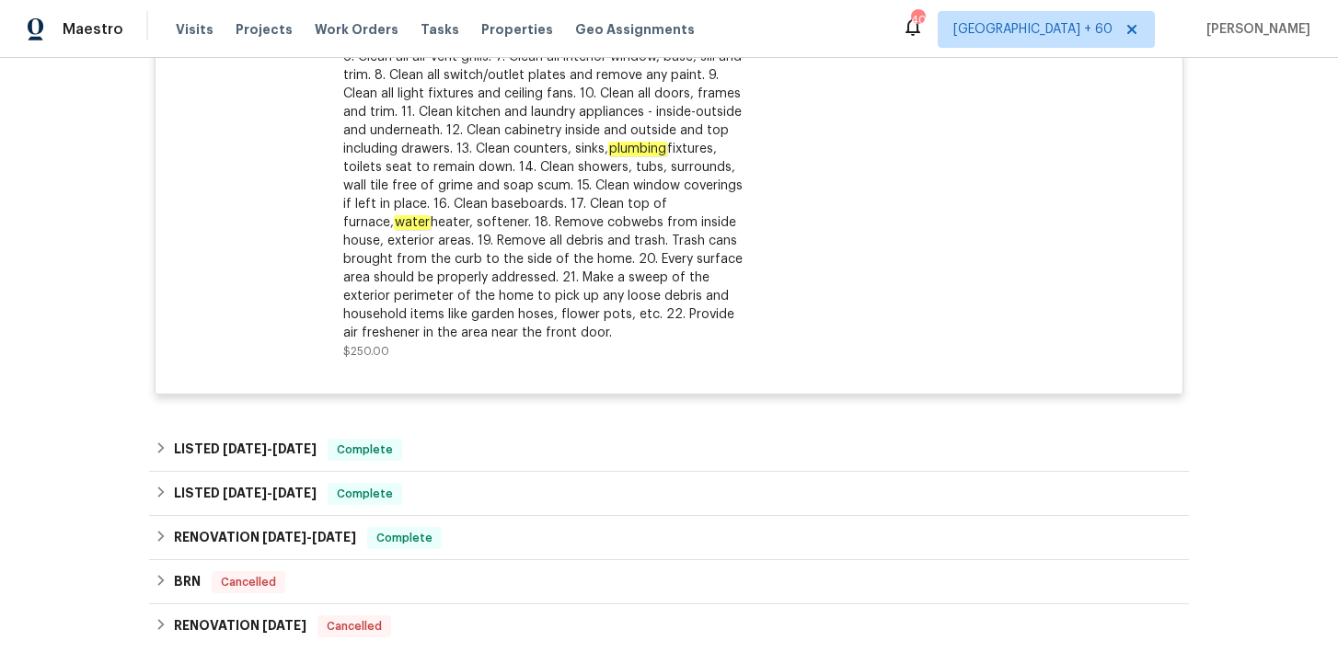
scroll to position [4192, 0]
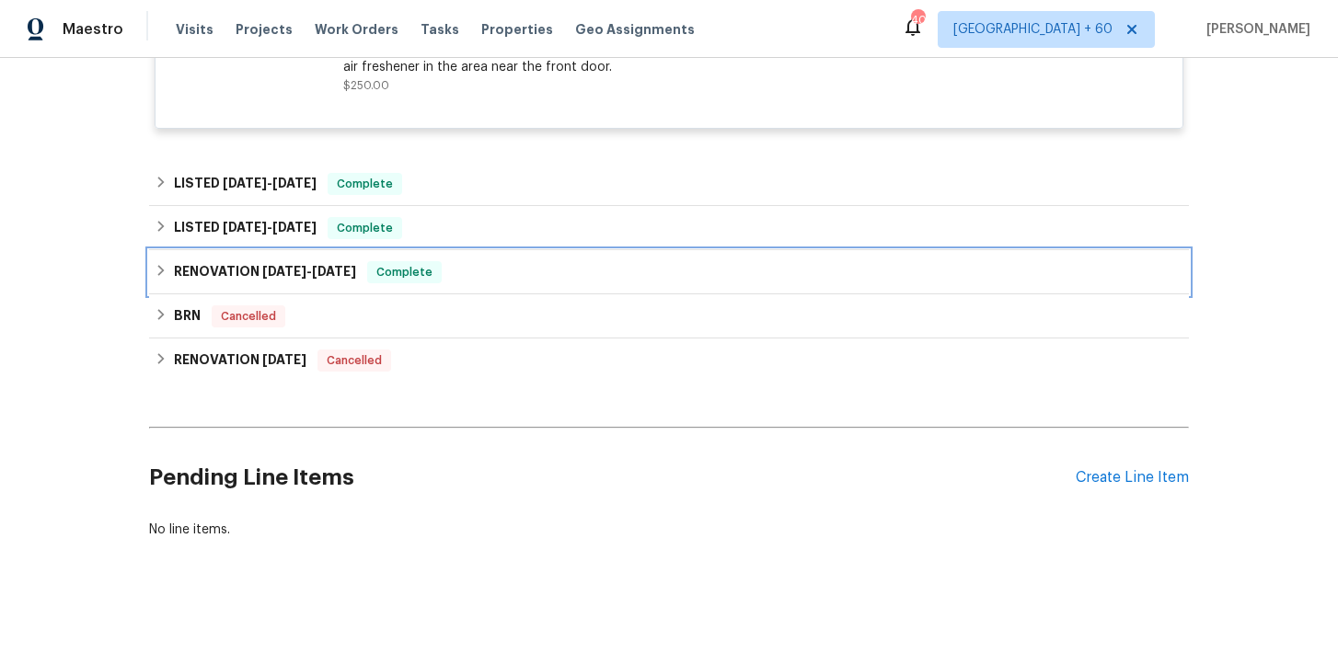
click at [453, 284] on div "RENOVATION [DATE] - [DATE] Complete" at bounding box center [669, 272] width 1040 height 44
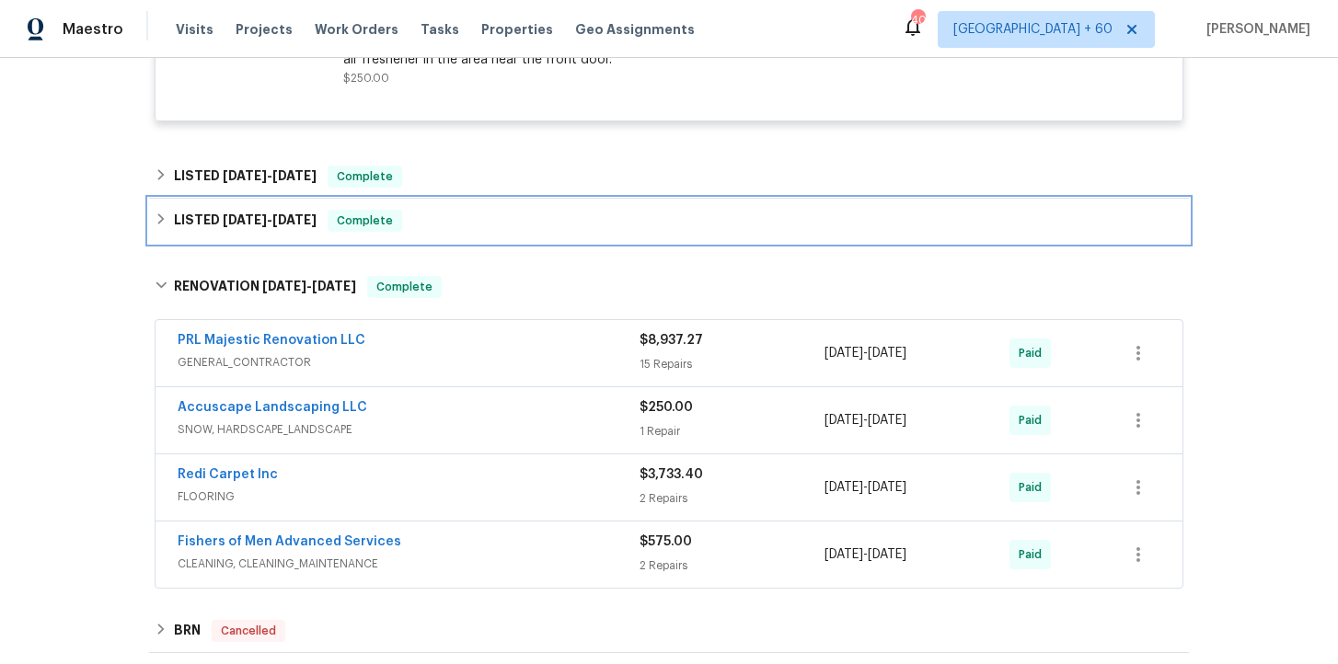
click at [517, 230] on div "LISTED [DATE] - [DATE] Complete" at bounding box center [669, 221] width 1028 height 22
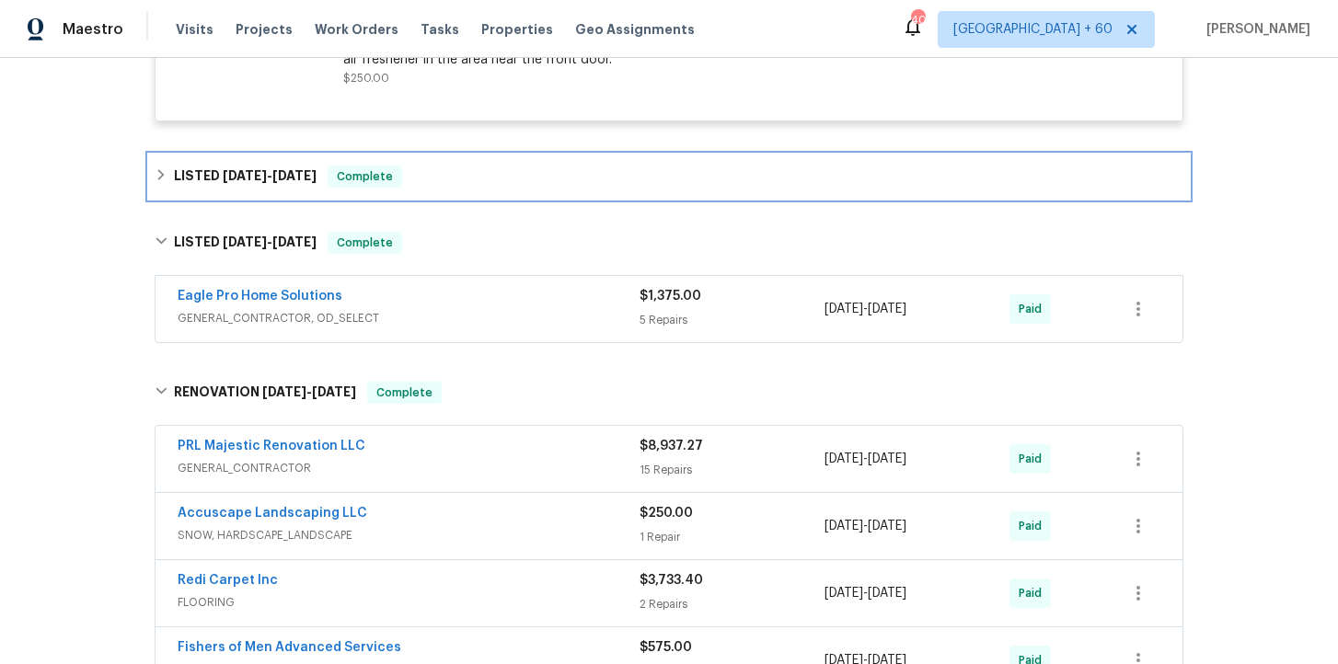
click at [497, 185] on div "LISTED [DATE] - [DATE] Complete" at bounding box center [669, 177] width 1028 height 22
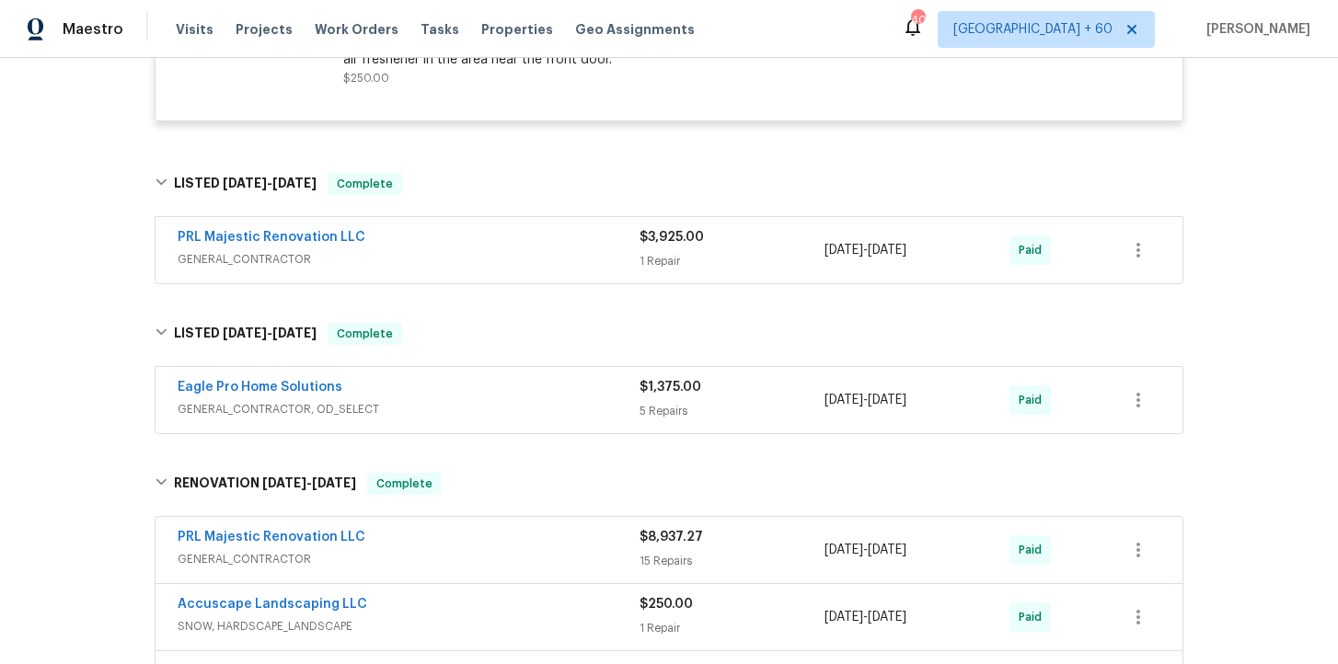
click at [494, 419] on span "GENERAL_CONTRACTOR, OD_SELECT" at bounding box center [409, 409] width 462 height 18
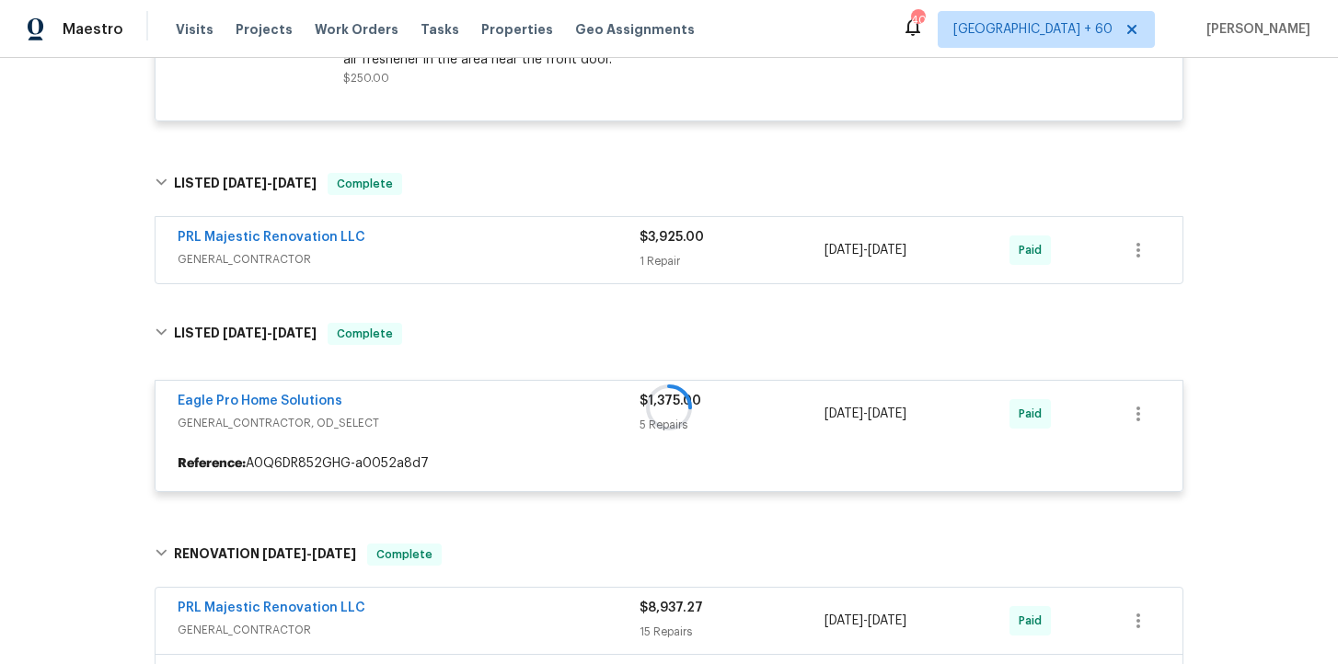
click at [500, 260] on span "GENERAL_CONTRACTOR" at bounding box center [409, 259] width 462 height 18
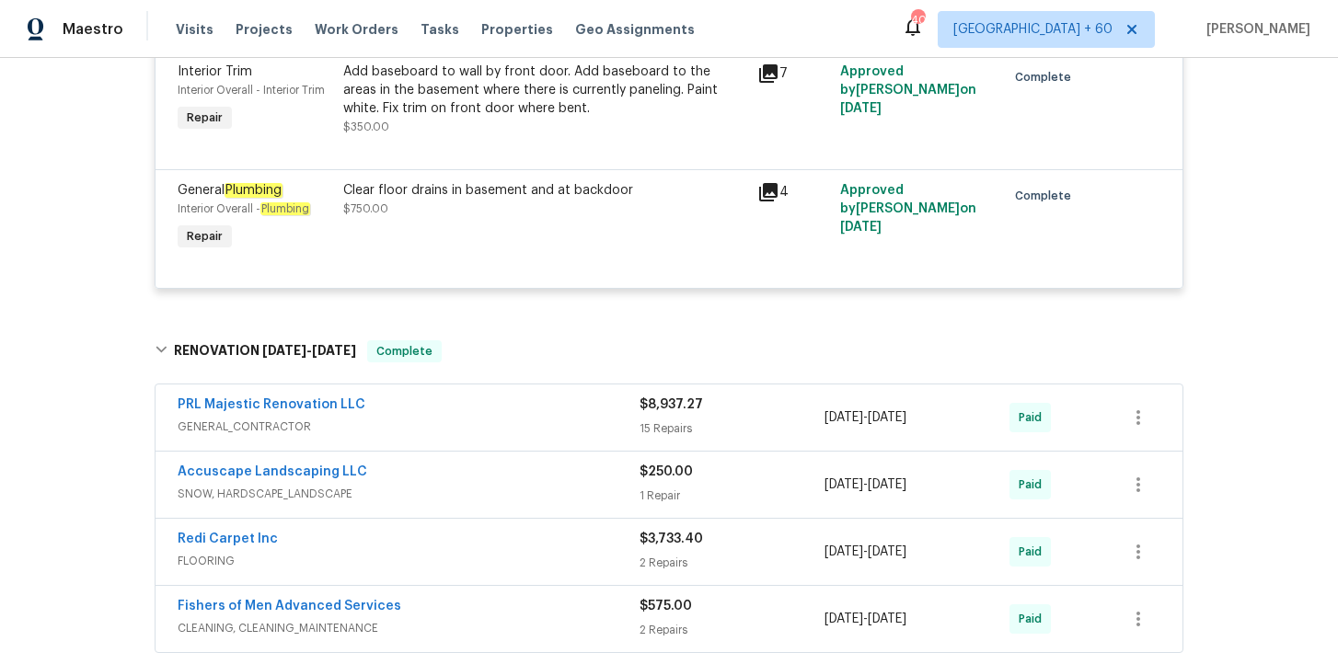
scroll to position [5347, 0]
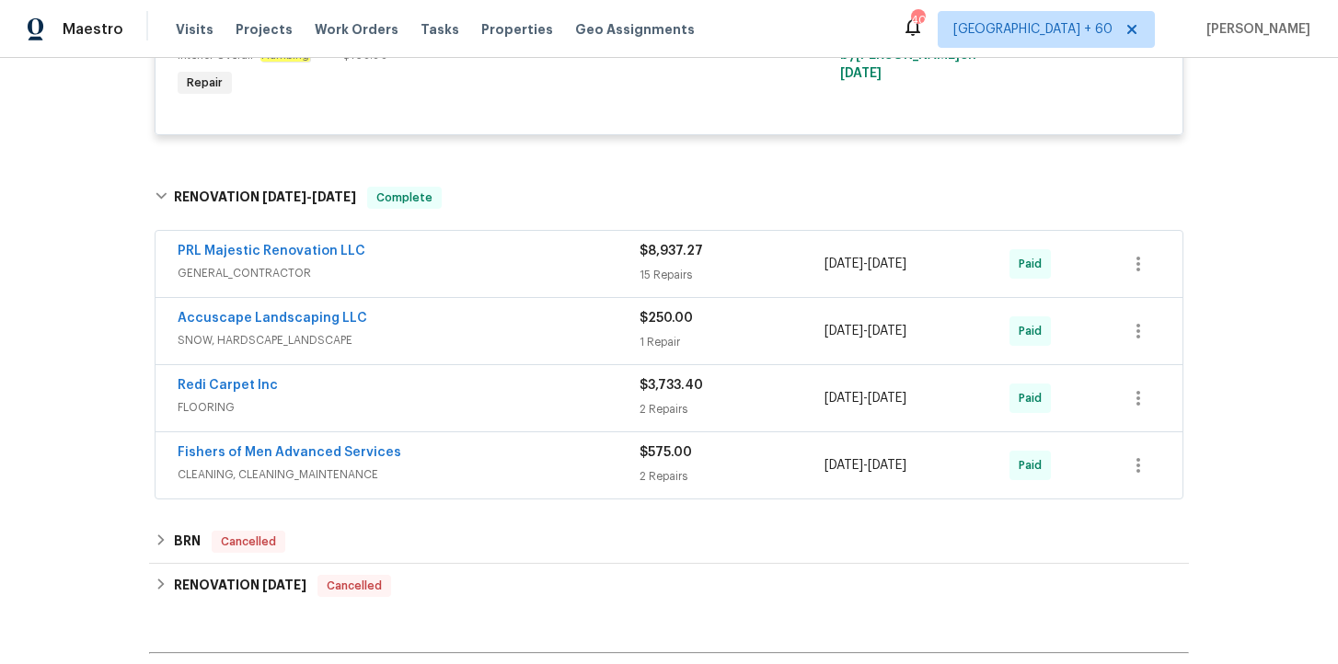
click at [520, 484] on span "CLEANING, CLEANING_MAINTENANCE" at bounding box center [409, 474] width 462 height 18
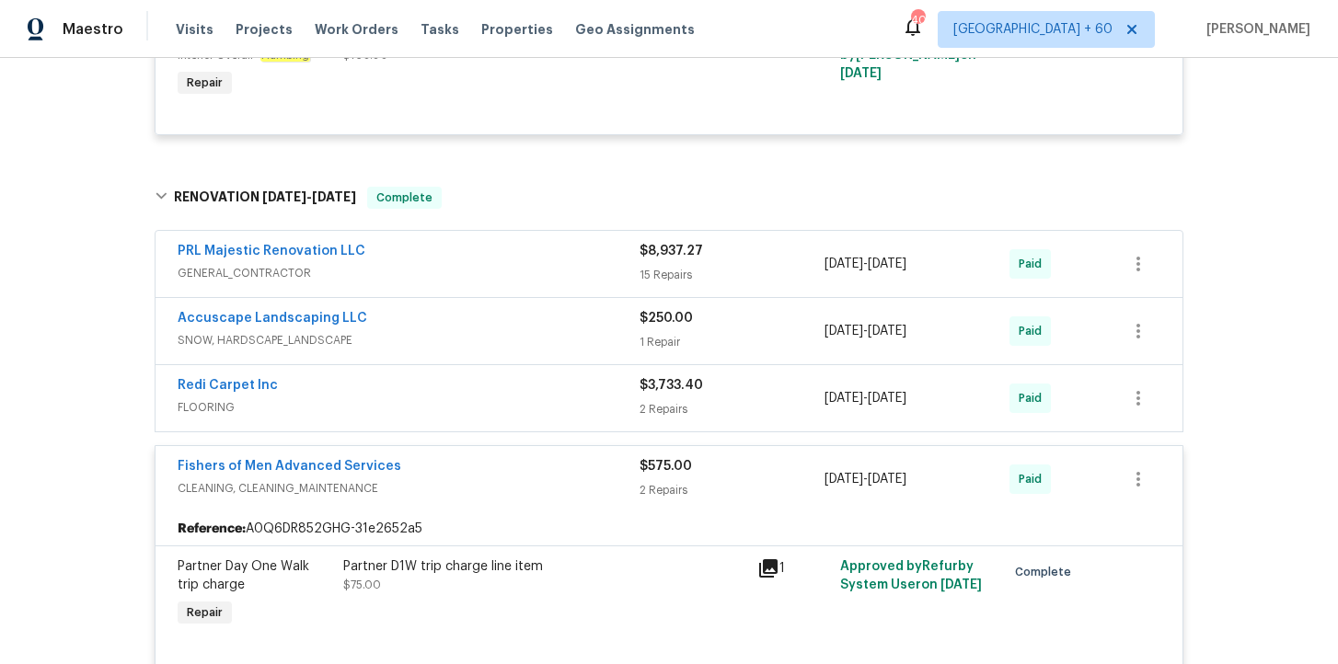
click at [477, 417] on span "FLOORING" at bounding box center [409, 407] width 462 height 18
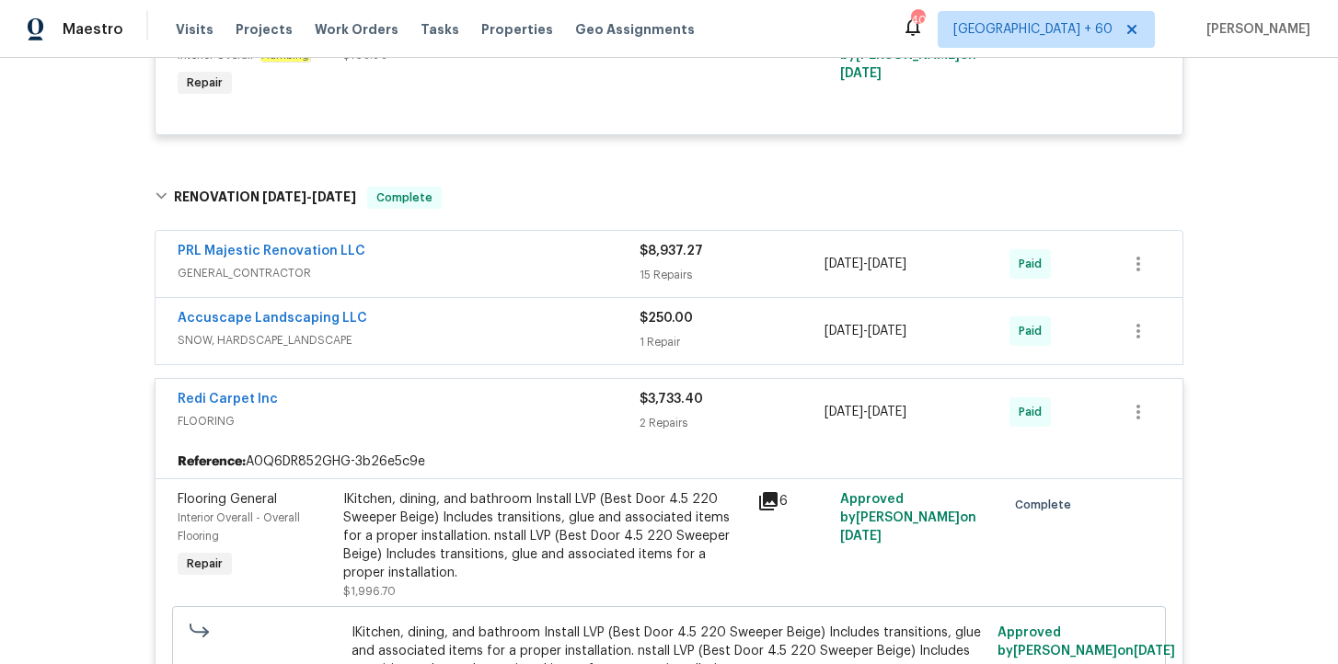
click at [458, 350] on span "SNOW, HARDSCAPE_LANDSCAPE" at bounding box center [409, 340] width 462 height 18
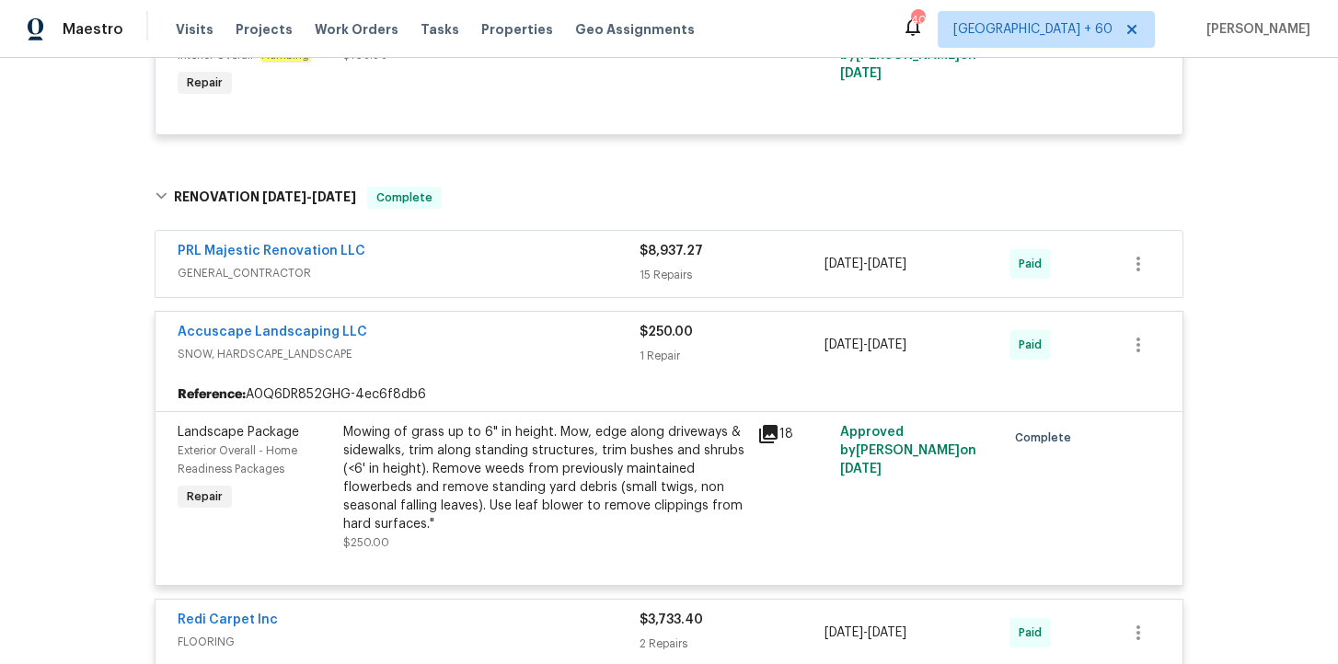
click at [498, 282] on span "GENERAL_CONTRACTOR" at bounding box center [409, 273] width 462 height 18
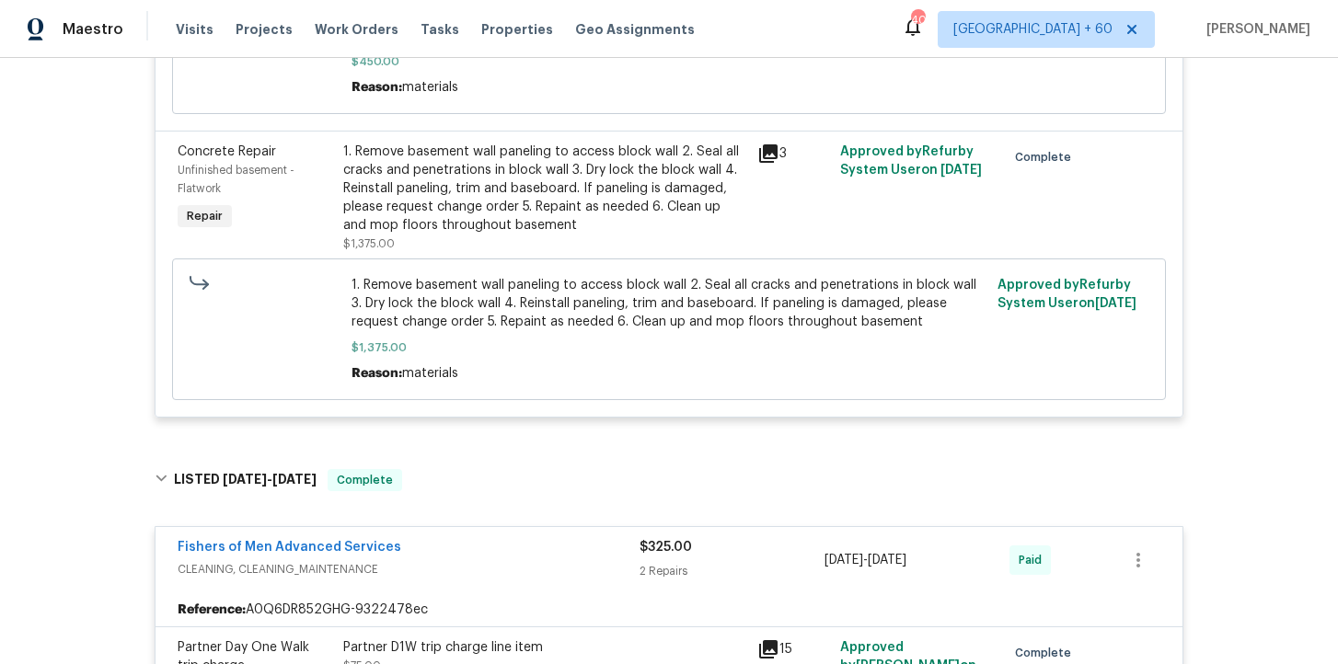
scroll to position [3117, 0]
click at [539, 198] on div "1. Remove basement wall paneling to access block wall 2. Seal all cracks and pe…" at bounding box center [544, 190] width 403 height 92
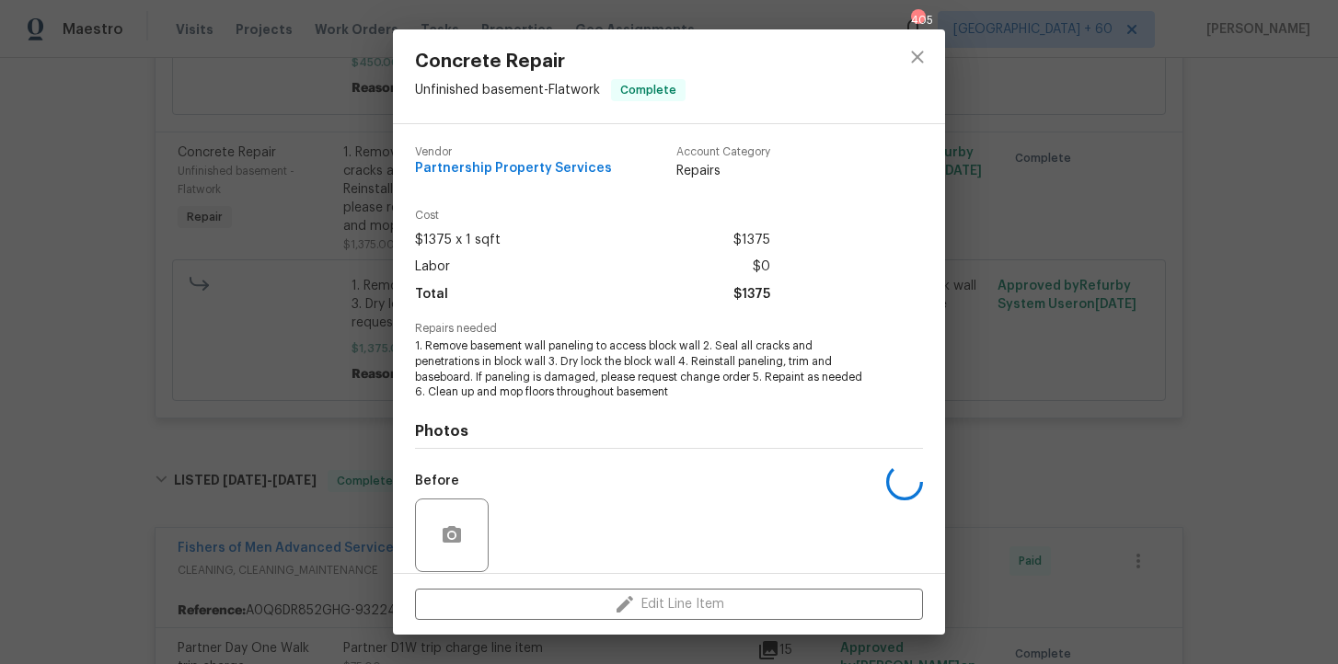
scroll to position [137, 0]
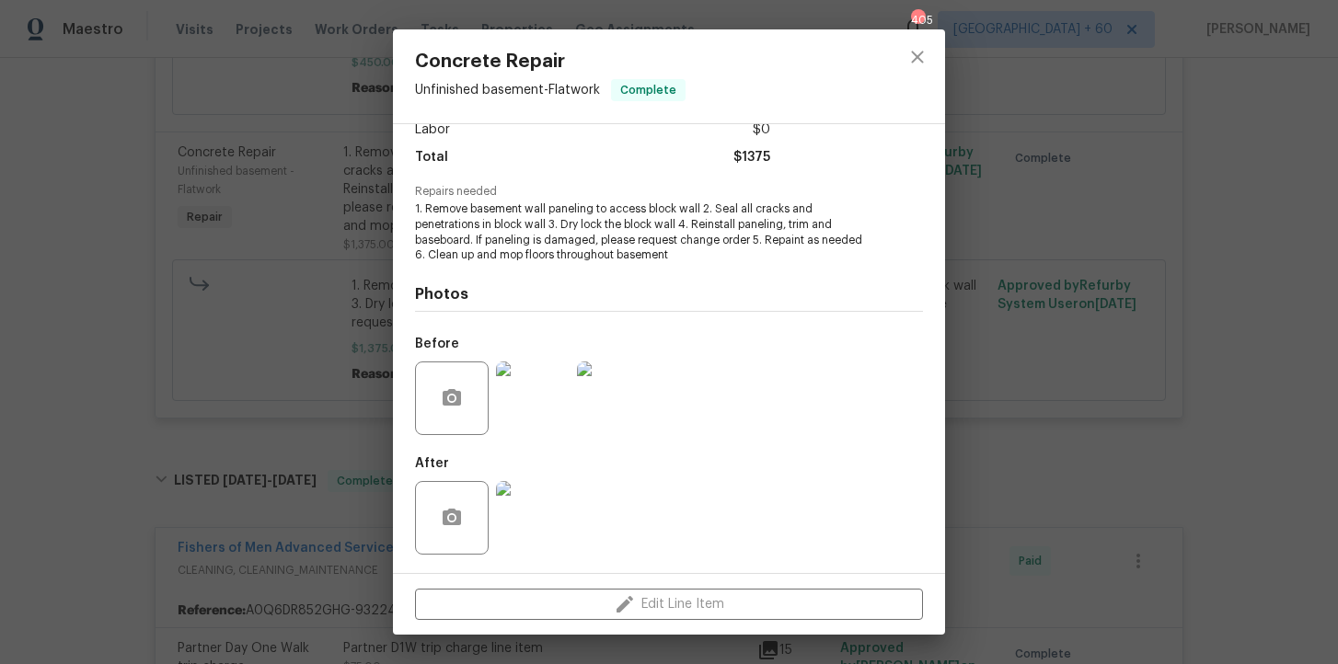
click at [544, 401] on img at bounding box center [533, 399] width 74 height 74
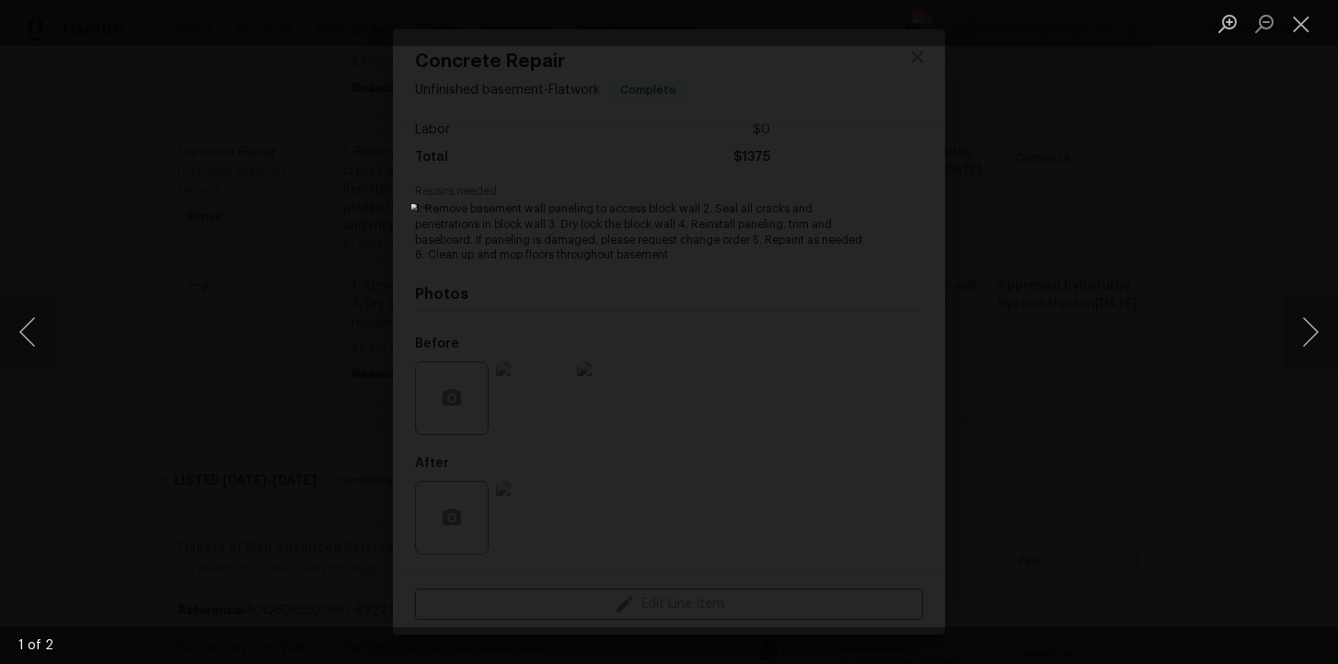
click at [1119, 351] on div "Lightbox" at bounding box center [669, 332] width 1338 height 664
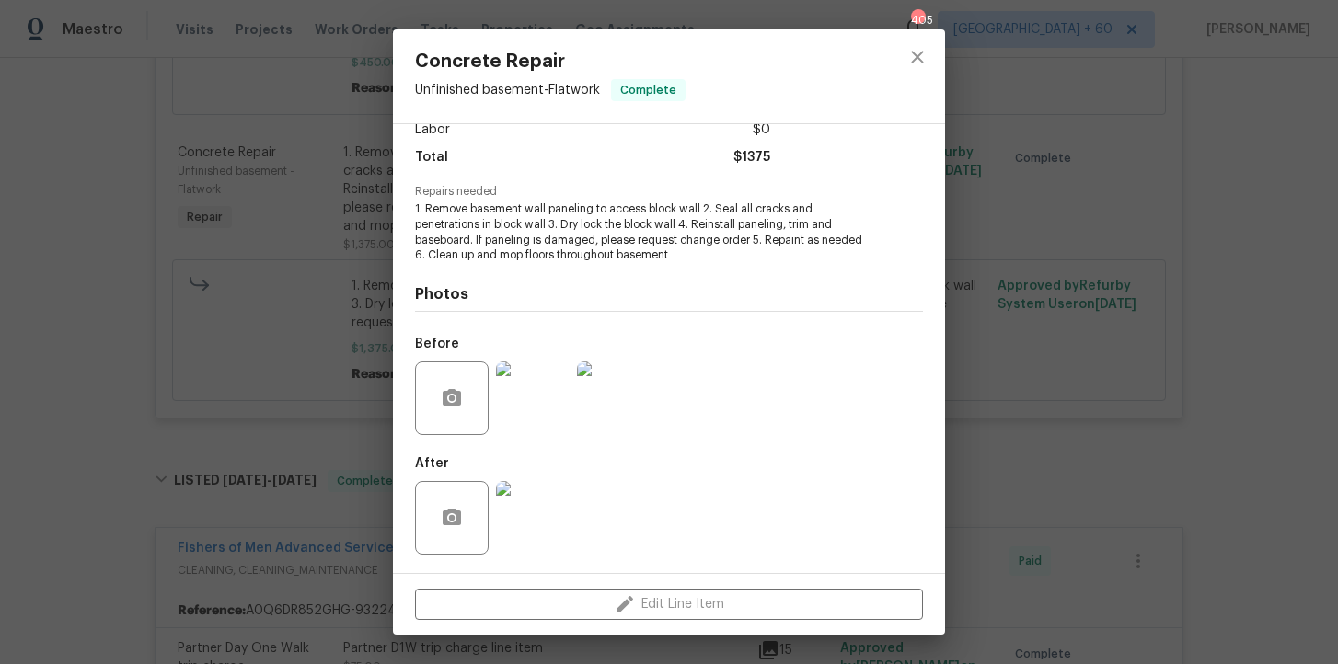
click at [1119, 351] on div "Concrete Repair Unfinished basement - Flatwork Complete Vendor Partnership Prop…" at bounding box center [669, 332] width 1338 height 664
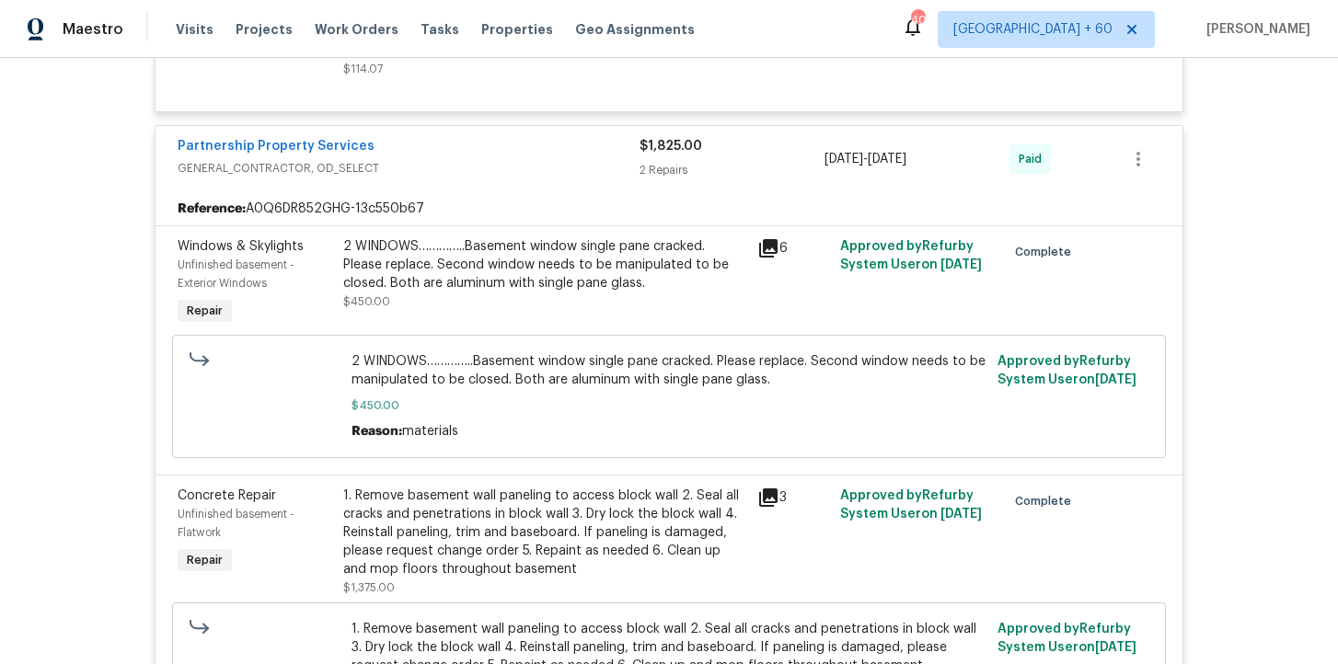
scroll to position [2898, 0]
